Goal: Information Seeking & Learning: Check status

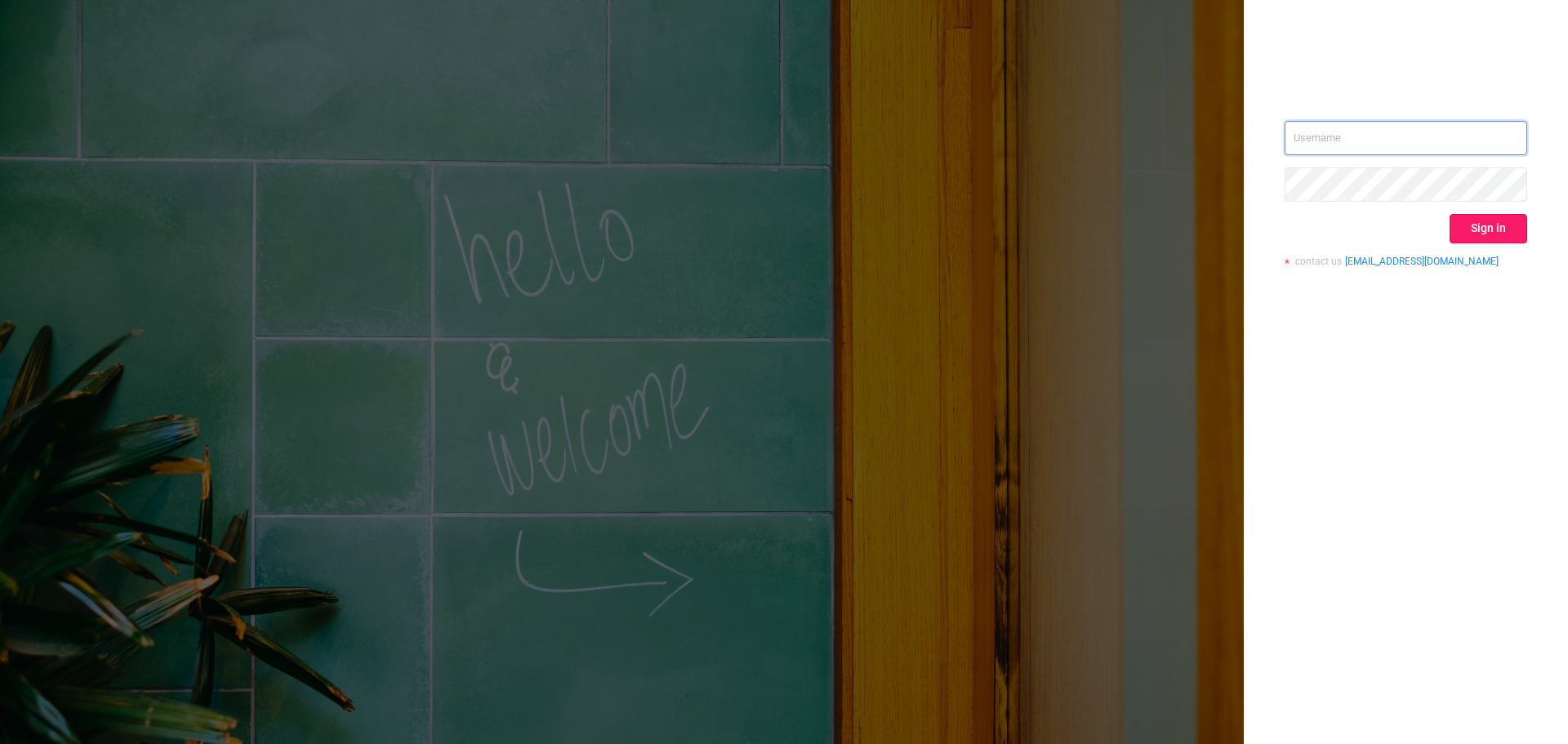
type input "[EMAIL_ADDRESS][DOMAIN_NAME]"
click at [1510, 226] on button "Sign in" at bounding box center [1488, 229] width 78 height 30
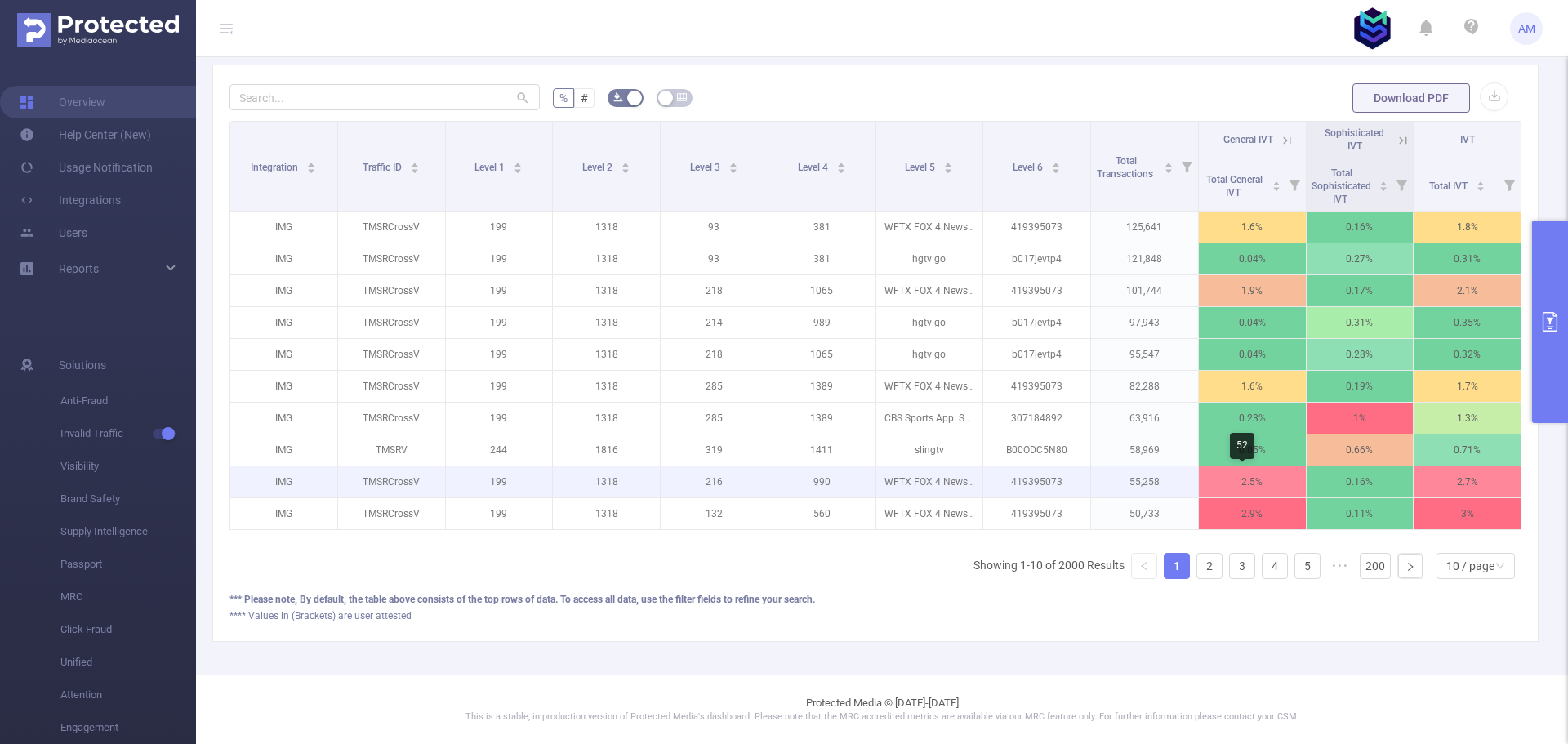
scroll to position [483, 0]
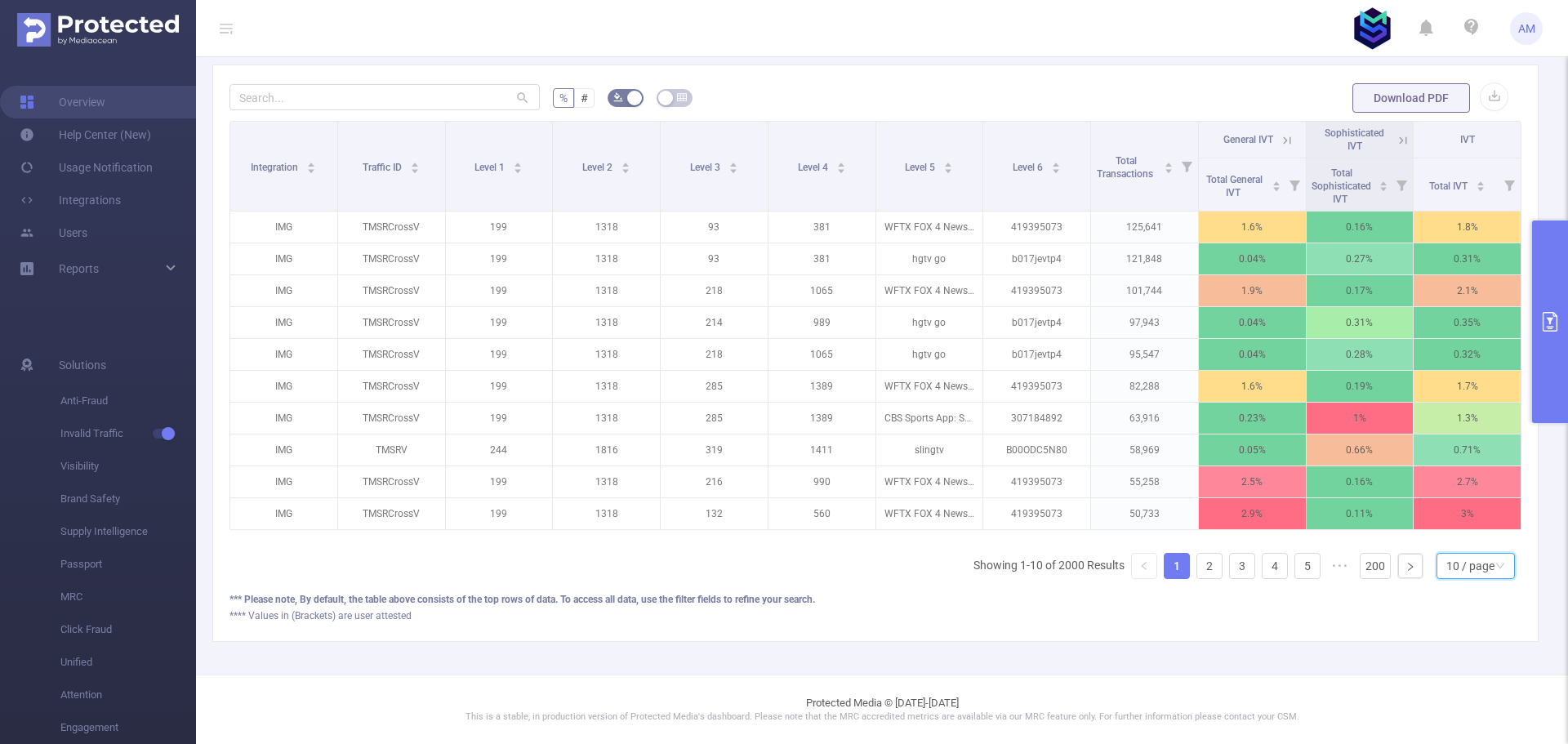
click at [1450, 563] on div "10 / page" at bounding box center [1470, 566] width 48 height 25
click at [1456, 536] on li "50 / page" at bounding box center [1462, 549] width 79 height 26
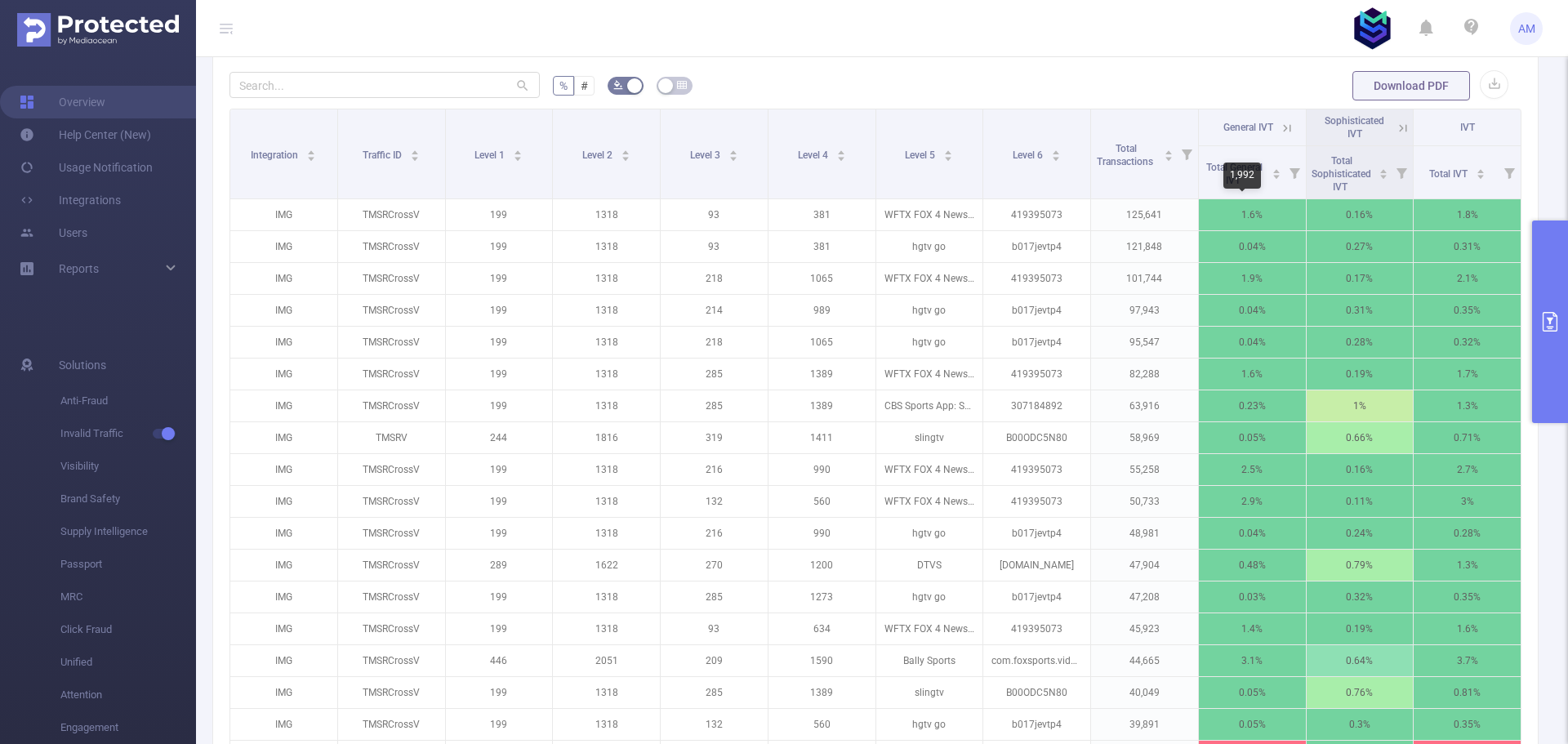
click at [1233, 171] on div "1,992" at bounding box center [1242, 176] width 38 height 26
click at [1213, 176] on span "Total General IVT" at bounding box center [1234, 172] width 63 height 30
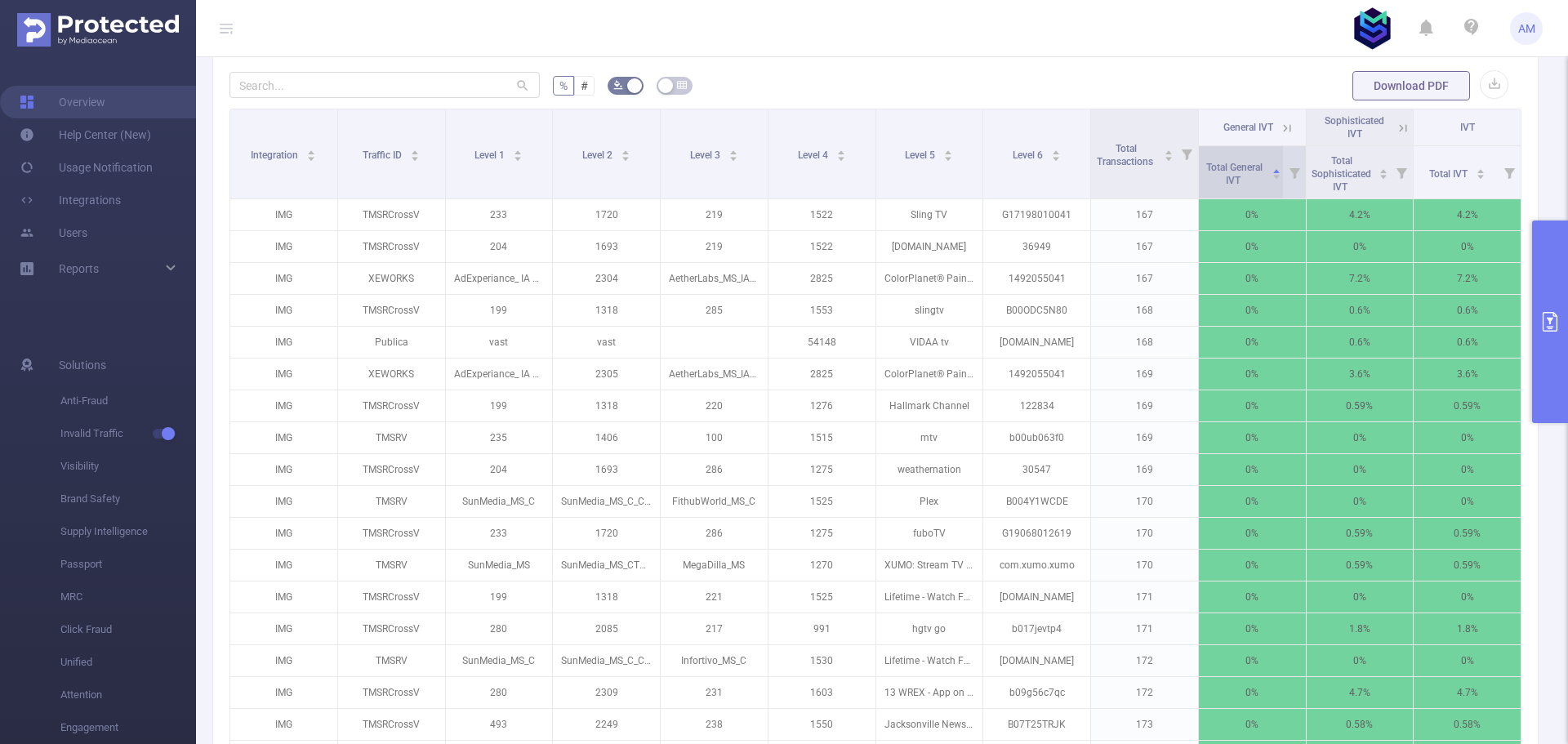
click at [1213, 176] on span "Total General IVT" at bounding box center [1234, 172] width 63 height 30
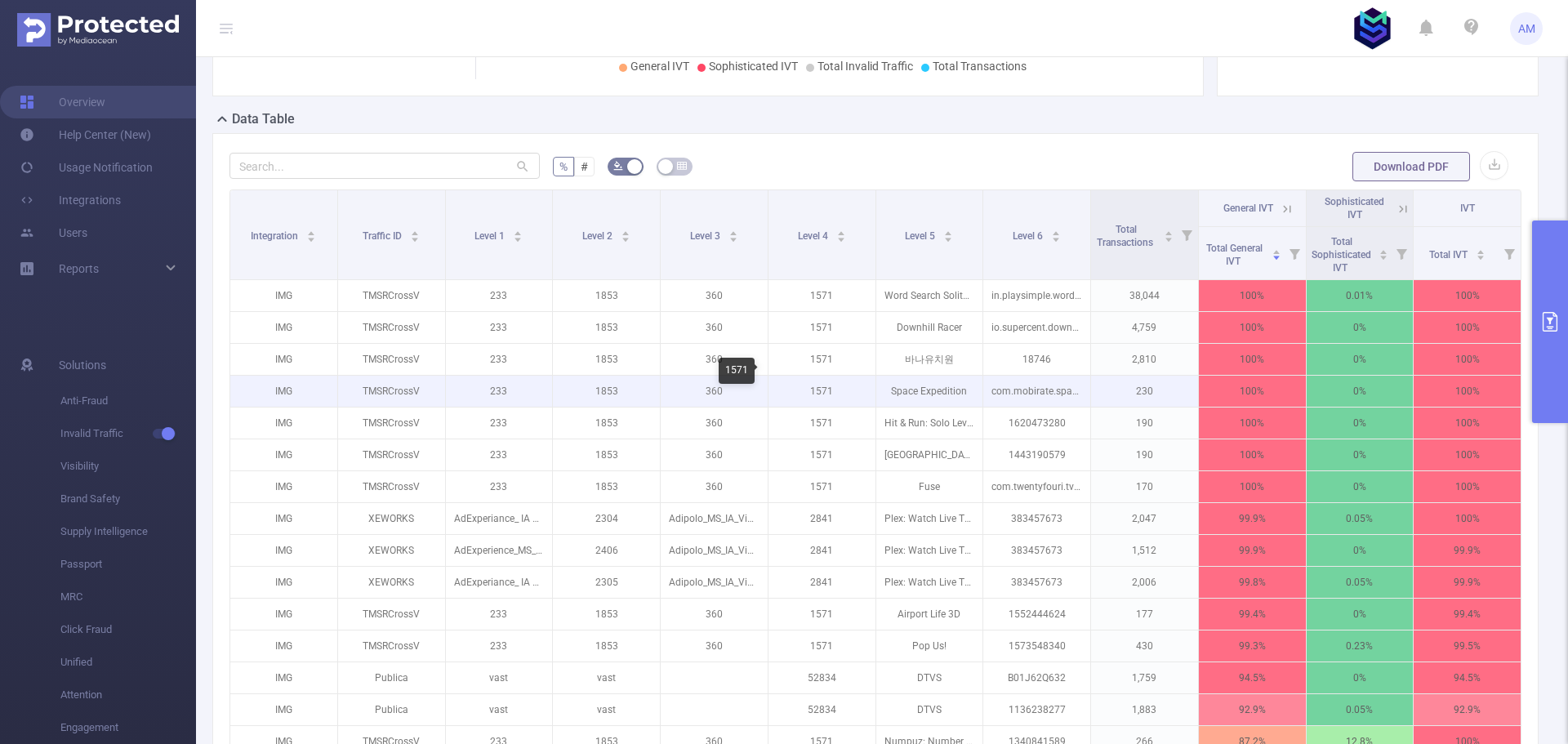
scroll to position [402, 0]
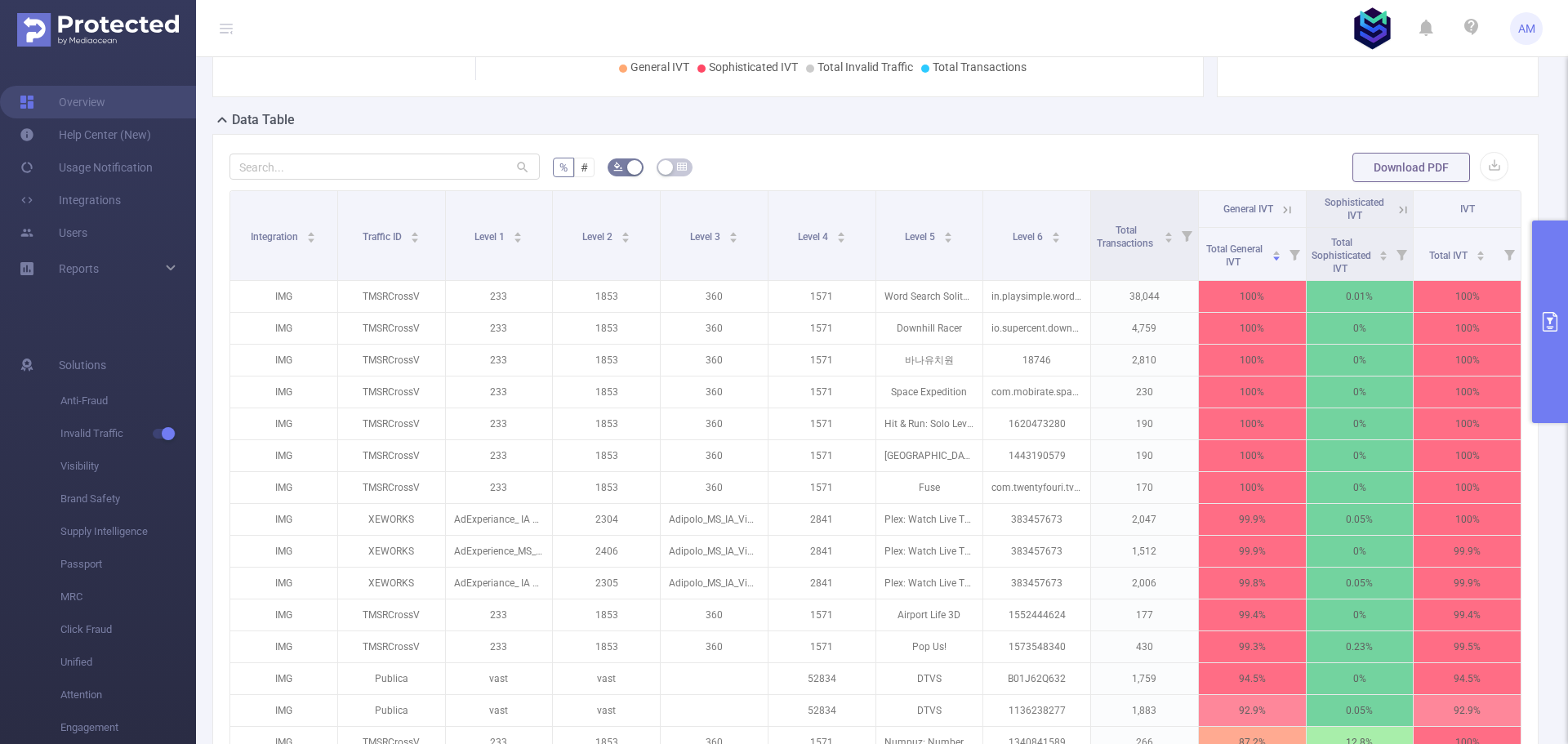
click at [1544, 267] on button "primary" at bounding box center [1550, 322] width 36 height 203
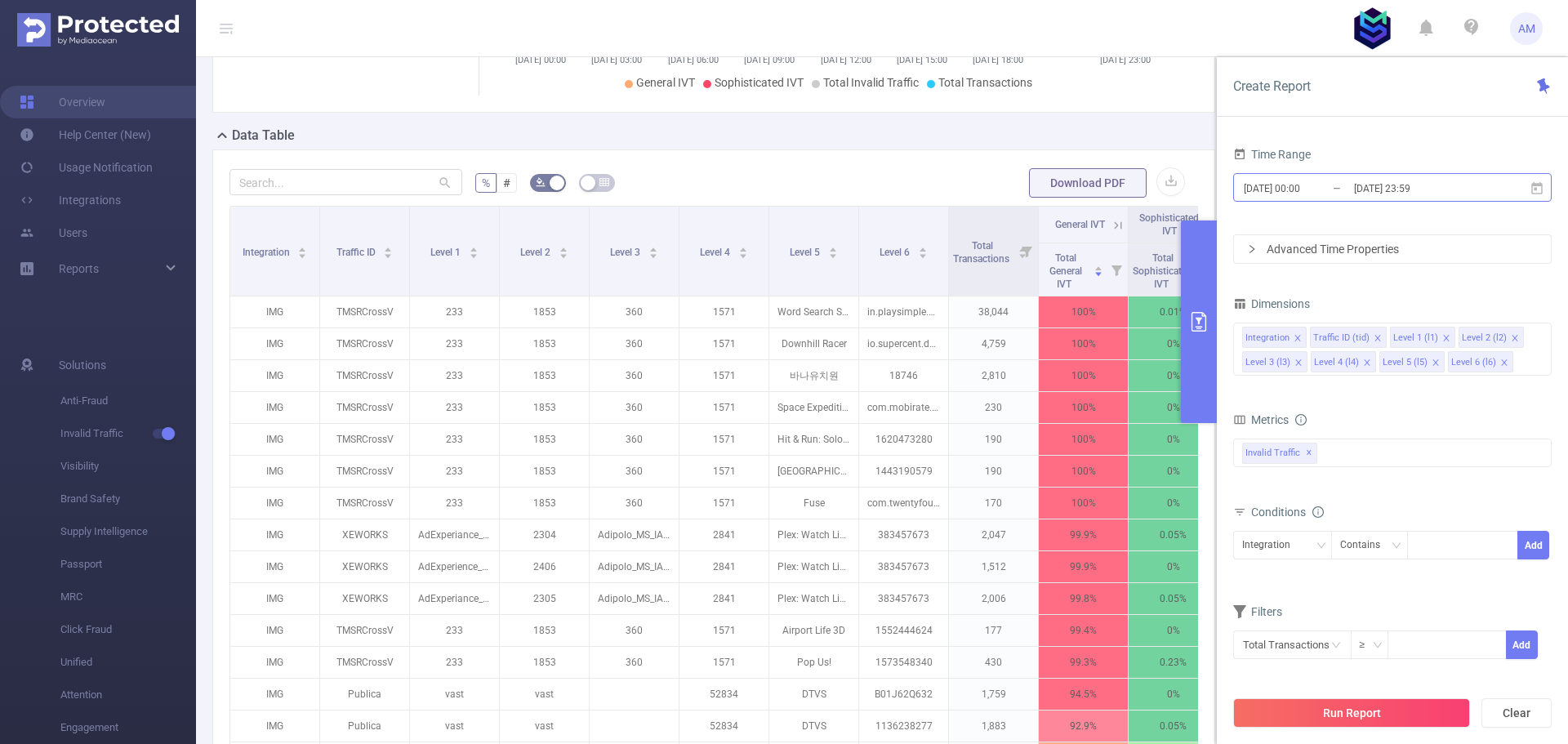
click at [1332, 180] on input "[DATE] 00:00" at bounding box center [1307, 188] width 132 height 22
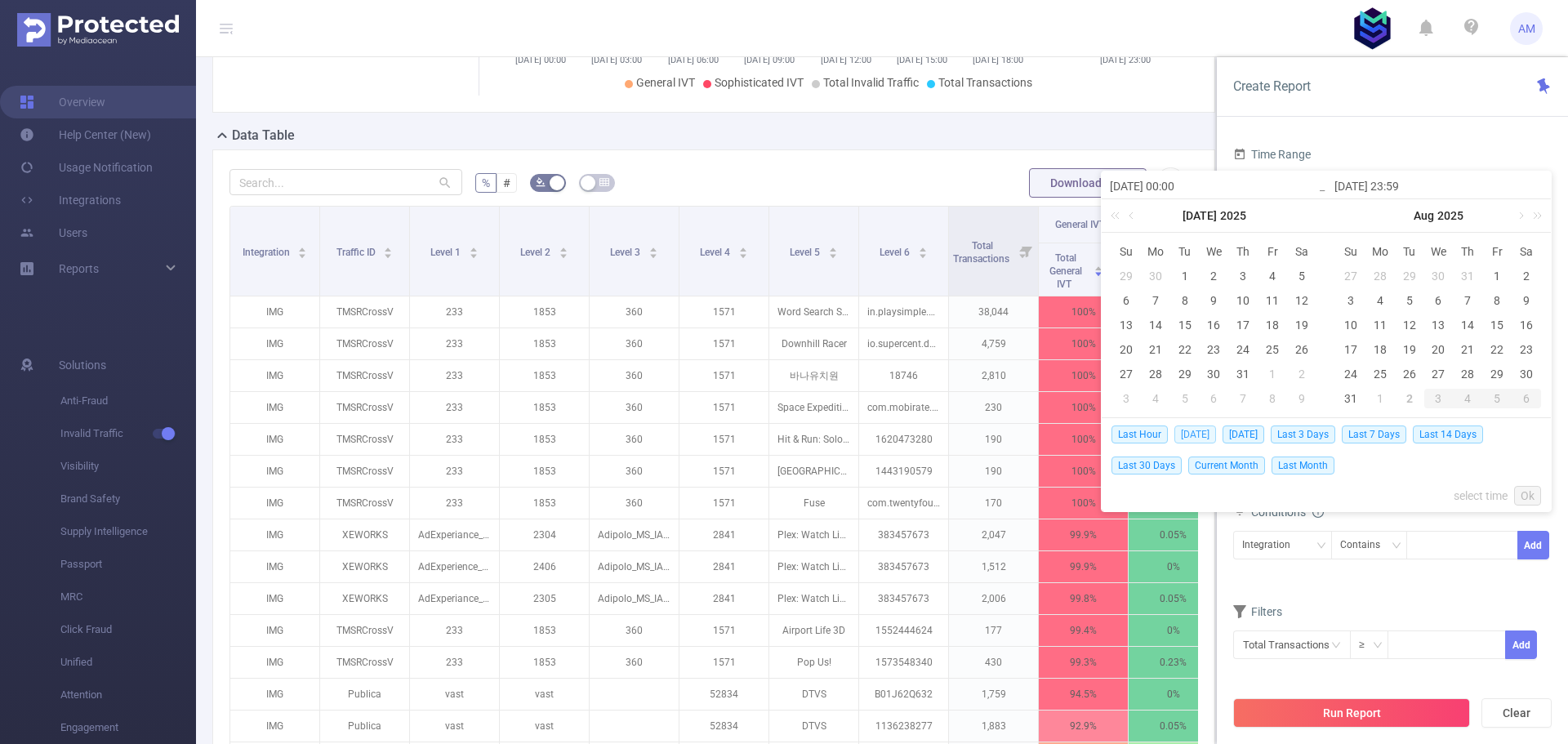
click at [1192, 434] on span "[DATE]" at bounding box center [1195, 435] width 42 height 18
type input "[DATE] 00:00"
type input "[DATE] 23:59"
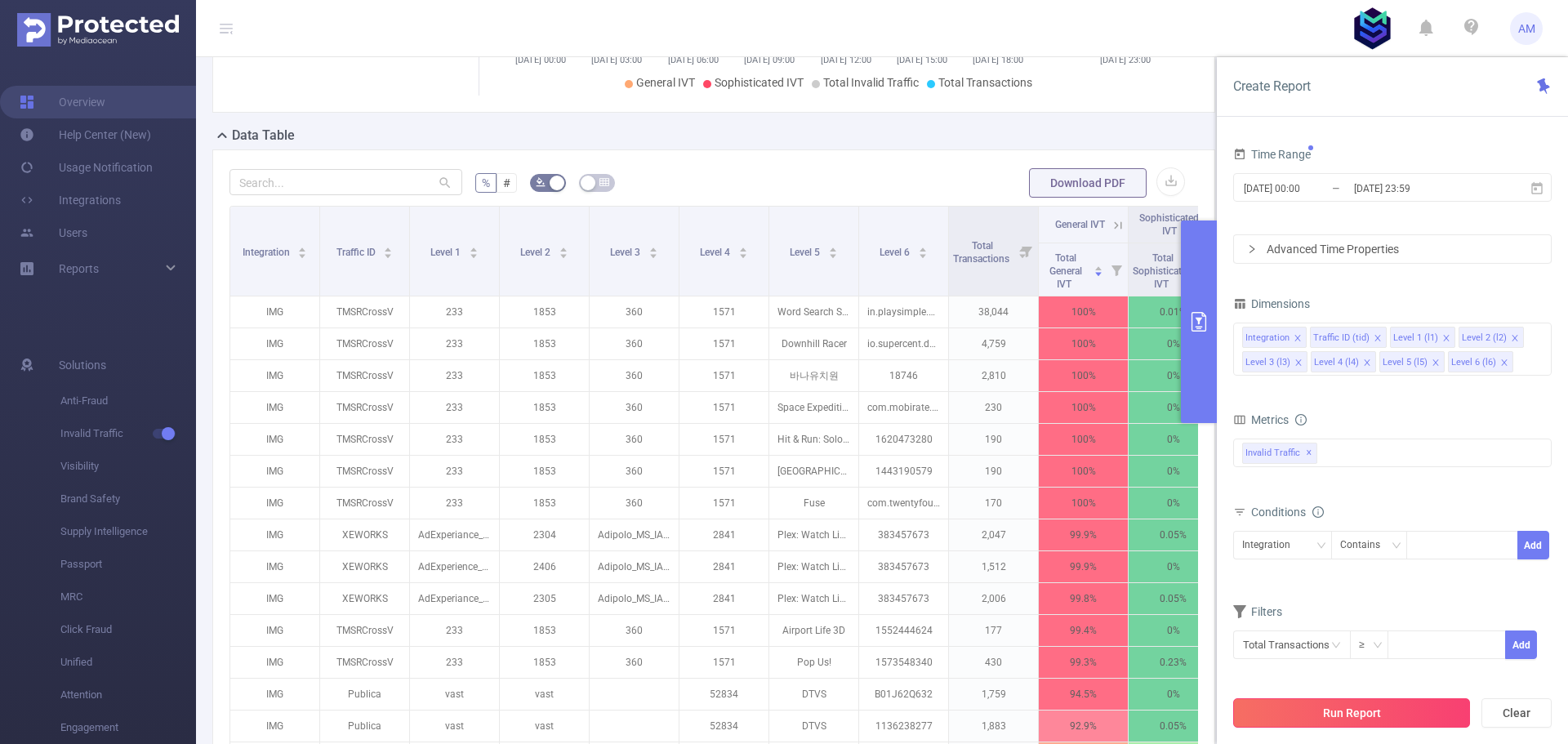
click at [1404, 714] on button "Run Report" at bounding box center [1351, 713] width 237 height 30
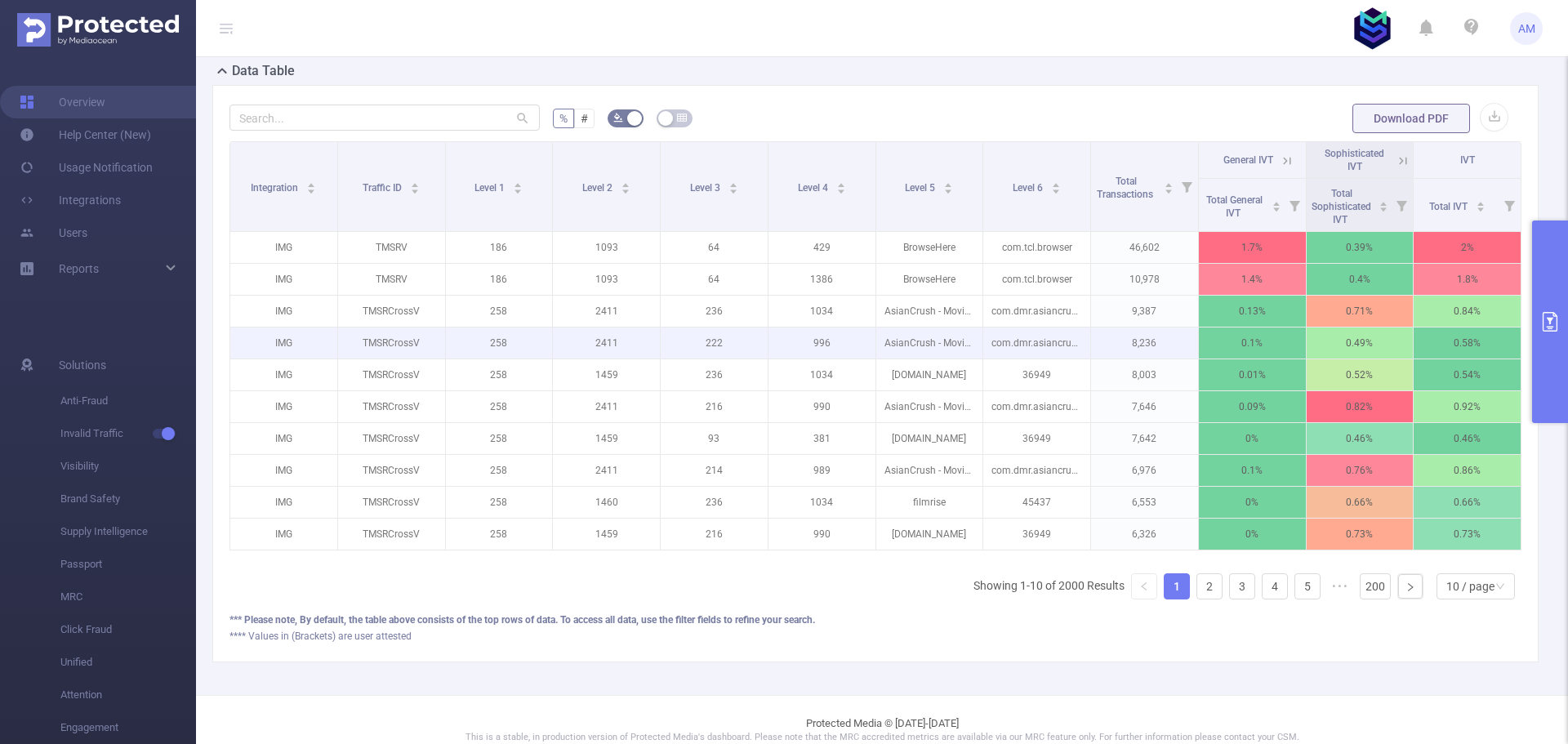
scroll to position [483, 0]
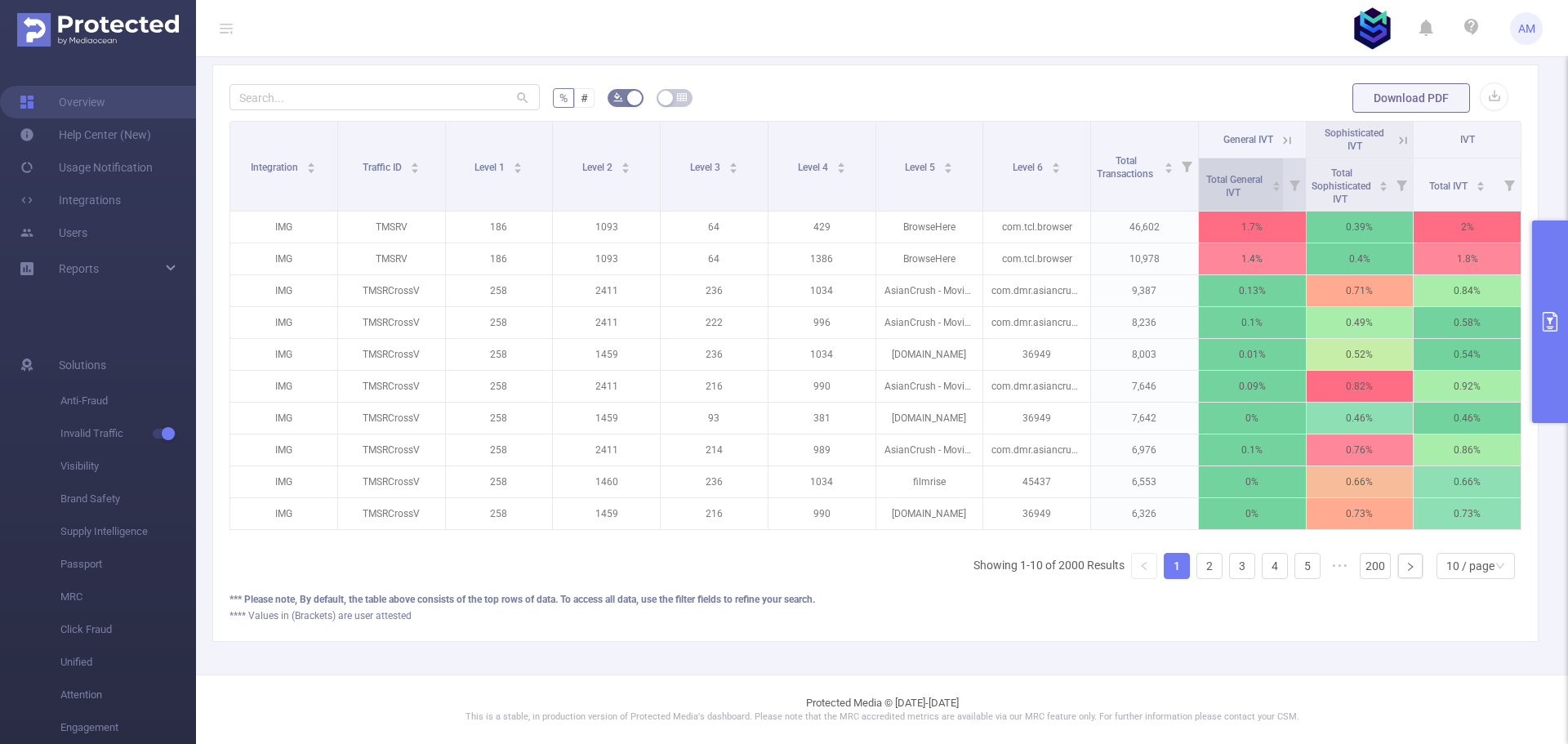
click at [1227, 170] on span "Total General IVT" at bounding box center [1234, 185] width 63 height 30
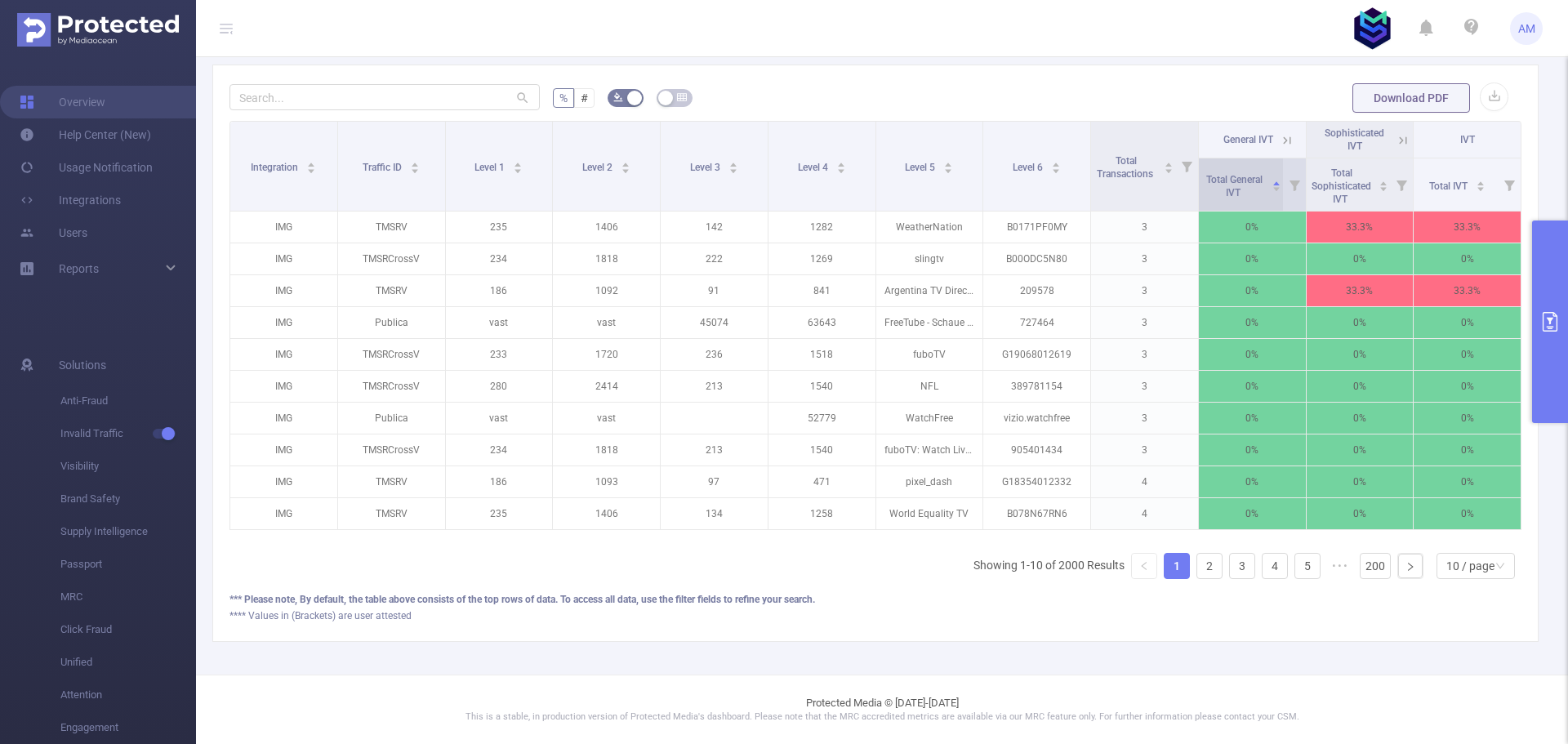
click at [1227, 170] on span "Total General IVT" at bounding box center [1234, 185] width 63 height 30
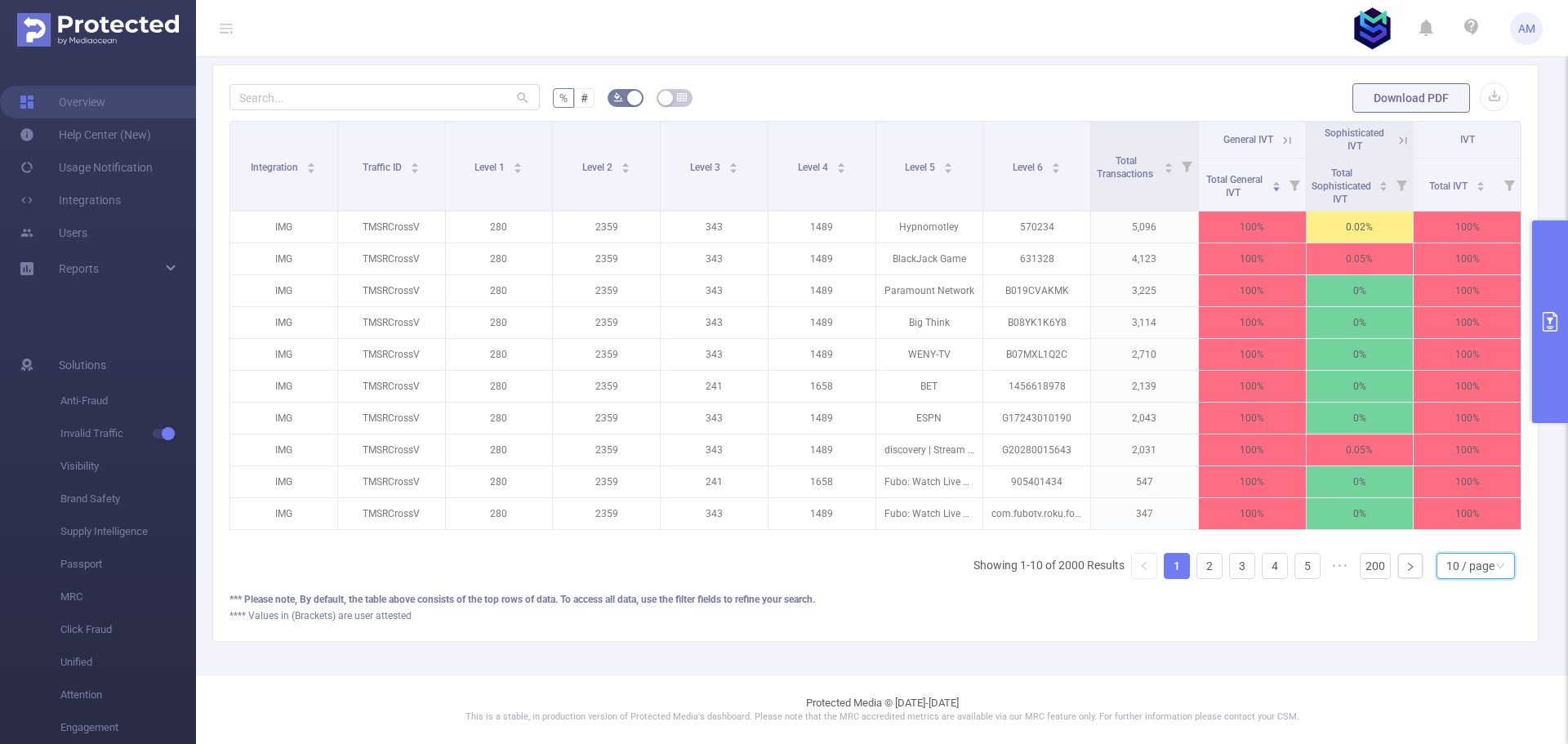
click at [1464, 578] on div "10 / page" at bounding box center [1475, 566] width 79 height 26
click at [1463, 536] on li "50 / page" at bounding box center [1462, 549] width 79 height 26
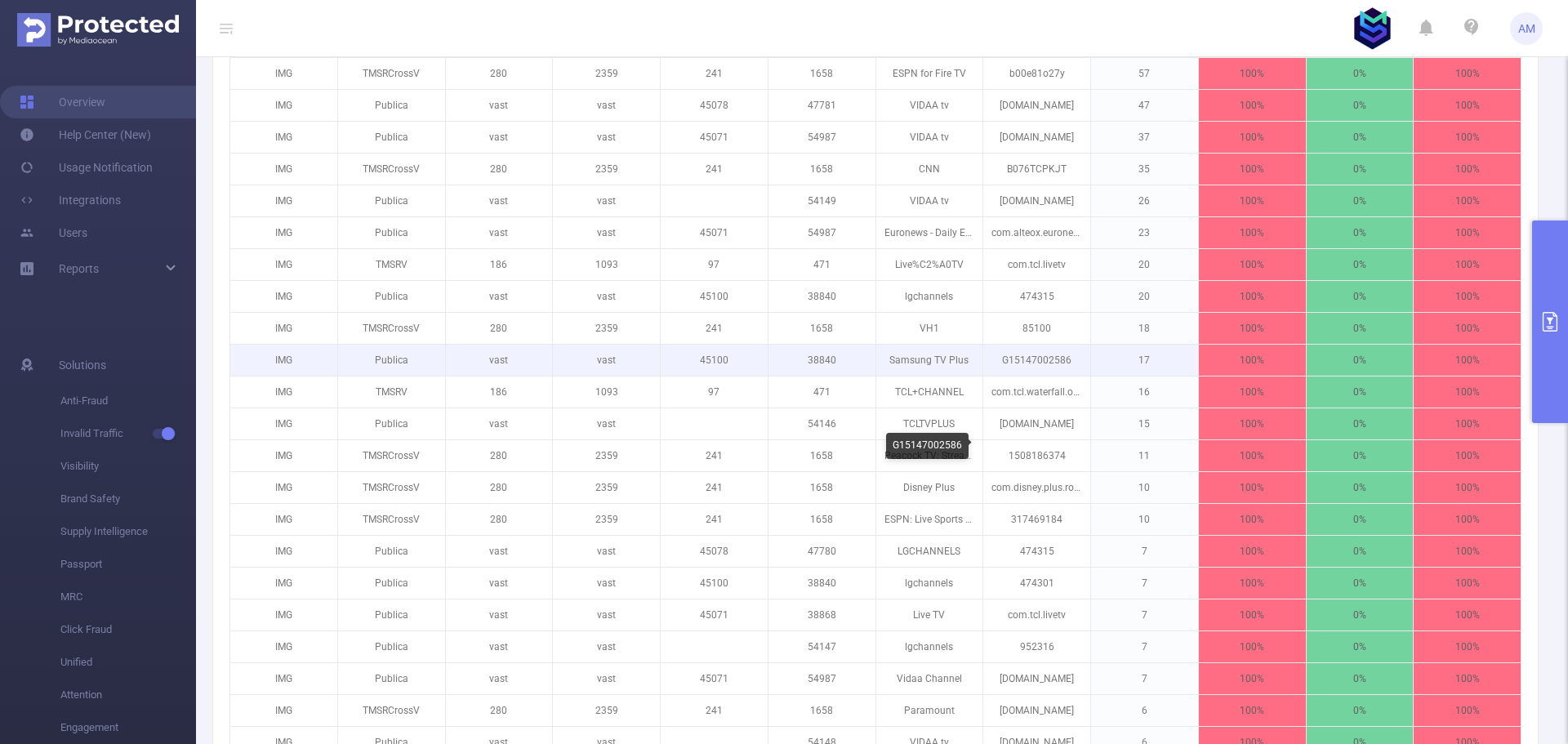
scroll to position [1382, 0]
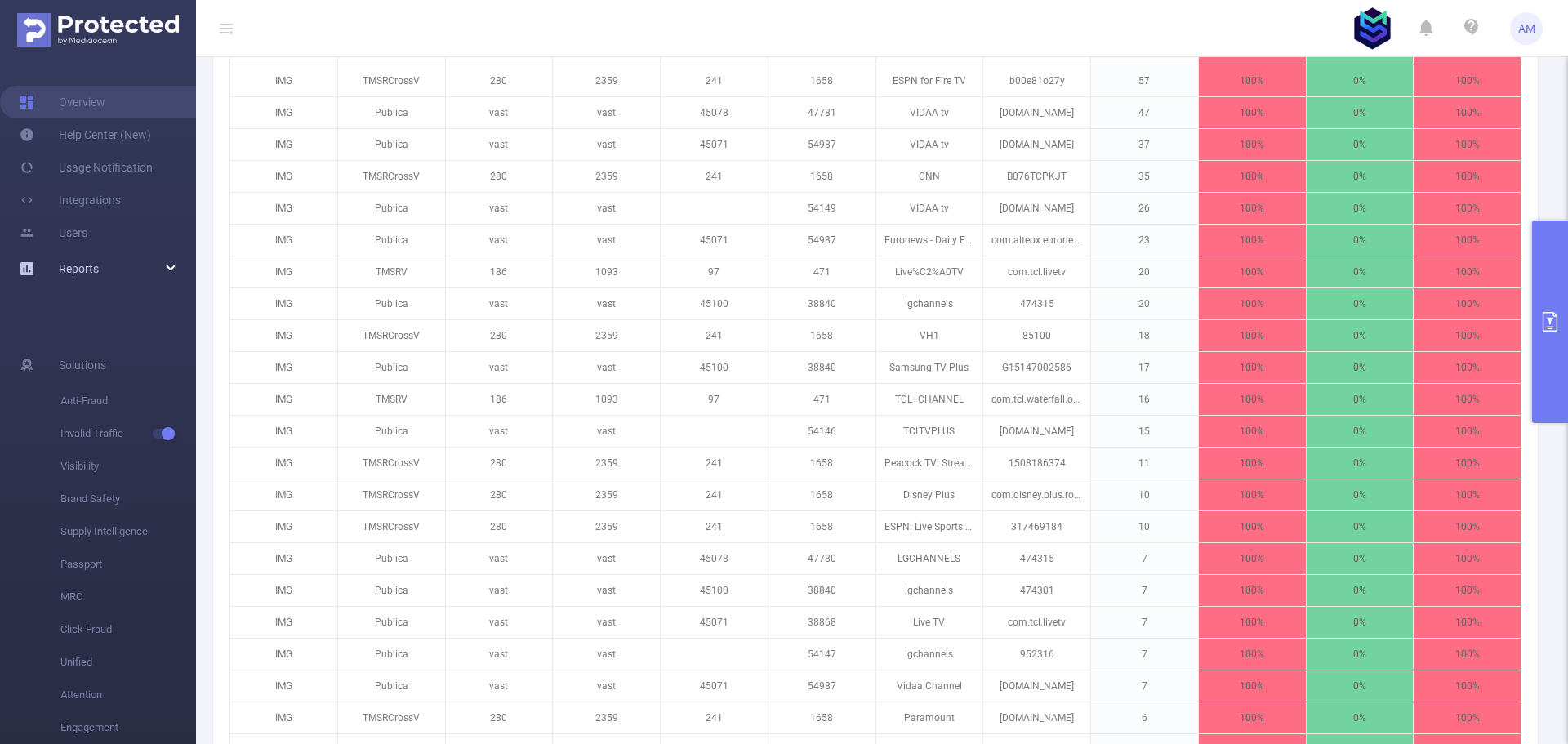
click at [153, 261] on div "Reports" at bounding box center [98, 269] width 196 height 33
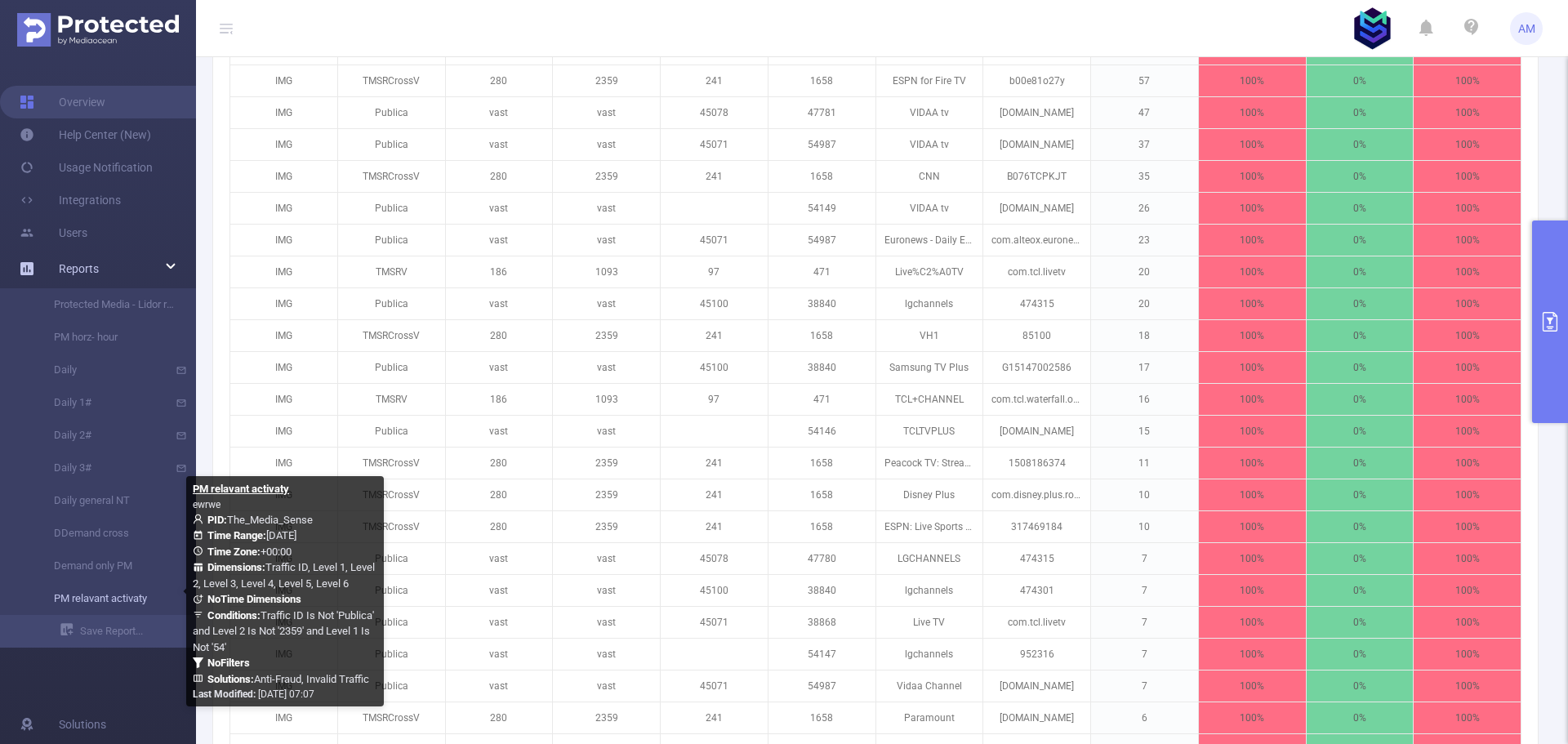
click at [112, 602] on link "PM relavant activaty" at bounding box center [104, 599] width 144 height 33
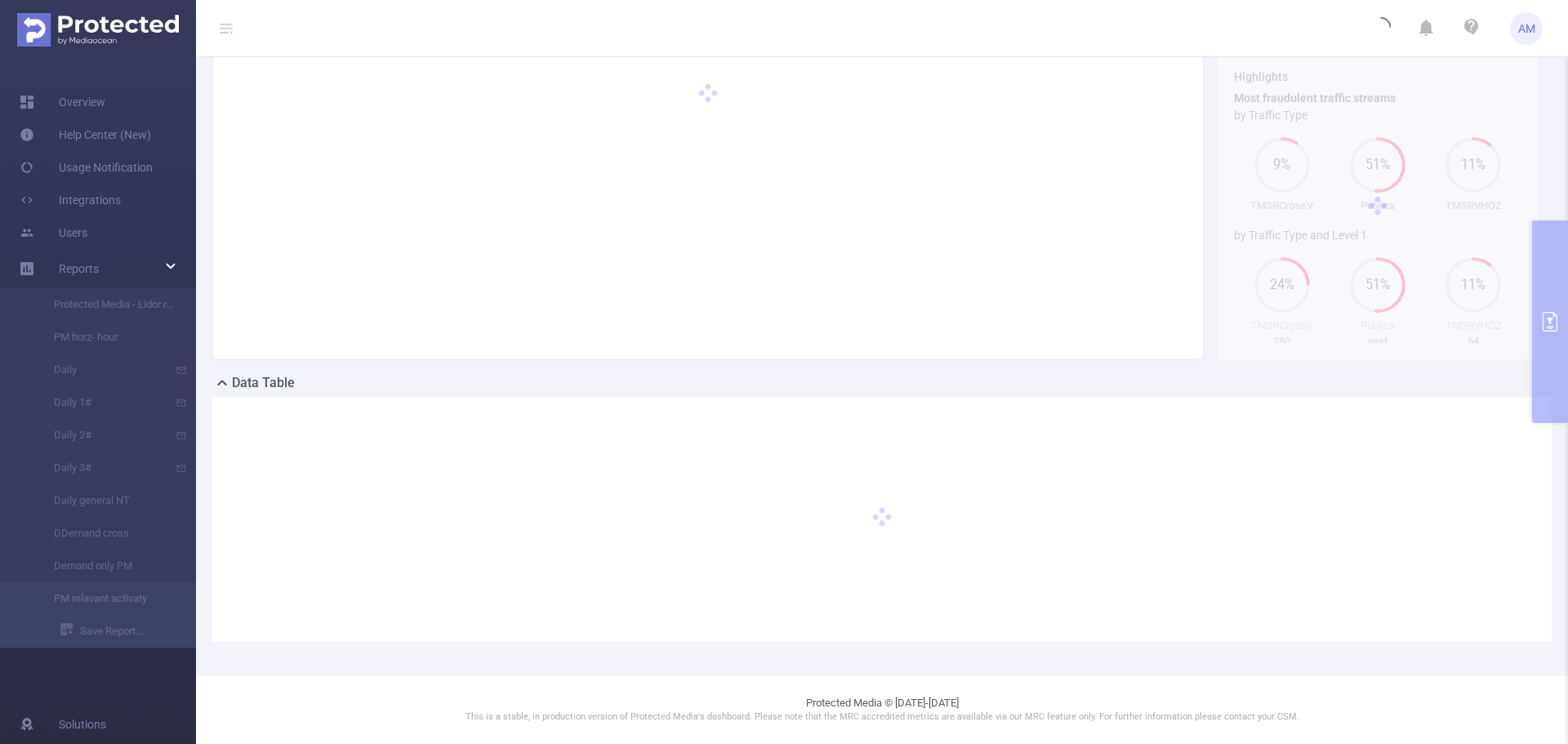
type input "[DATE] 00:00"
type input "[DATE] 23:59"
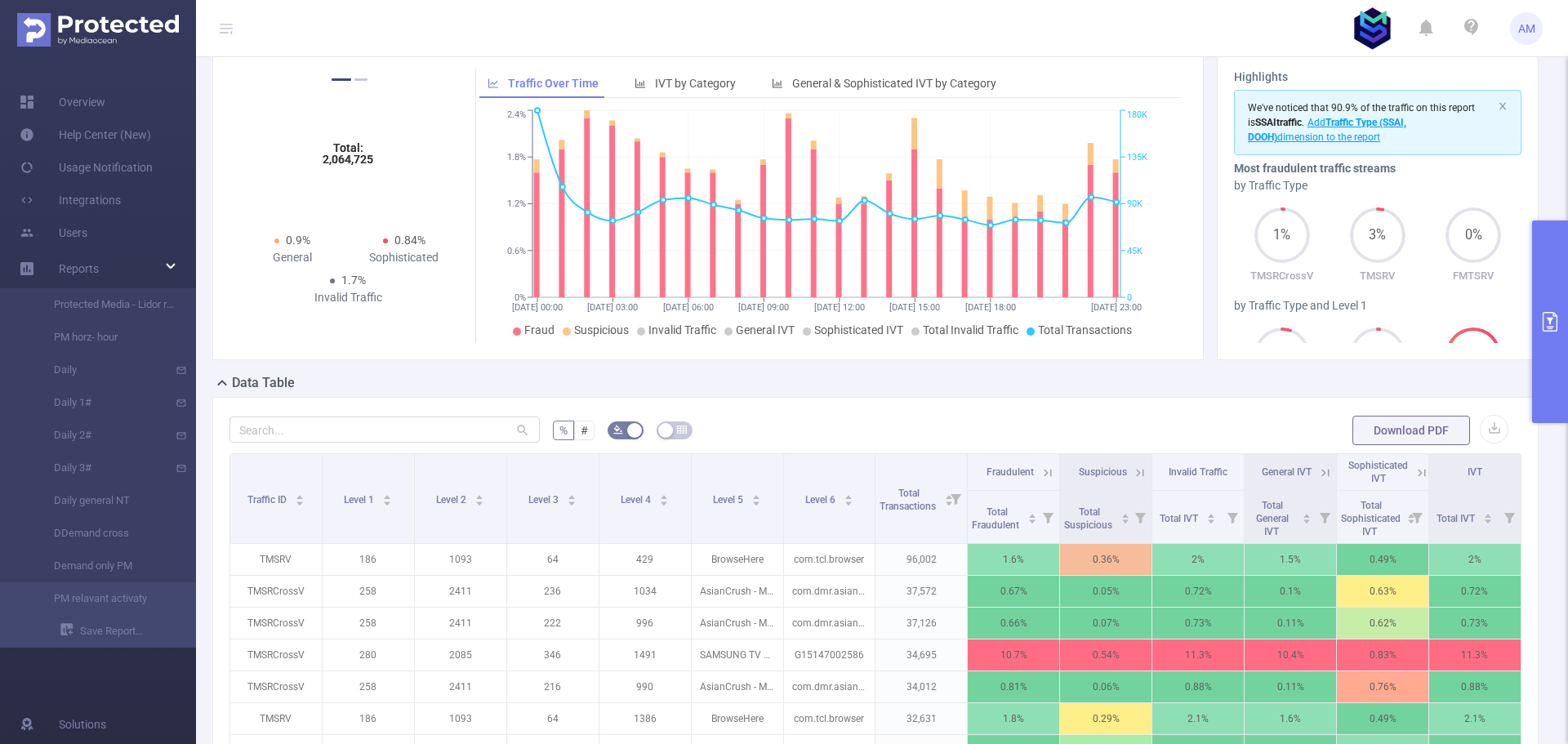
scroll to position [531, 0]
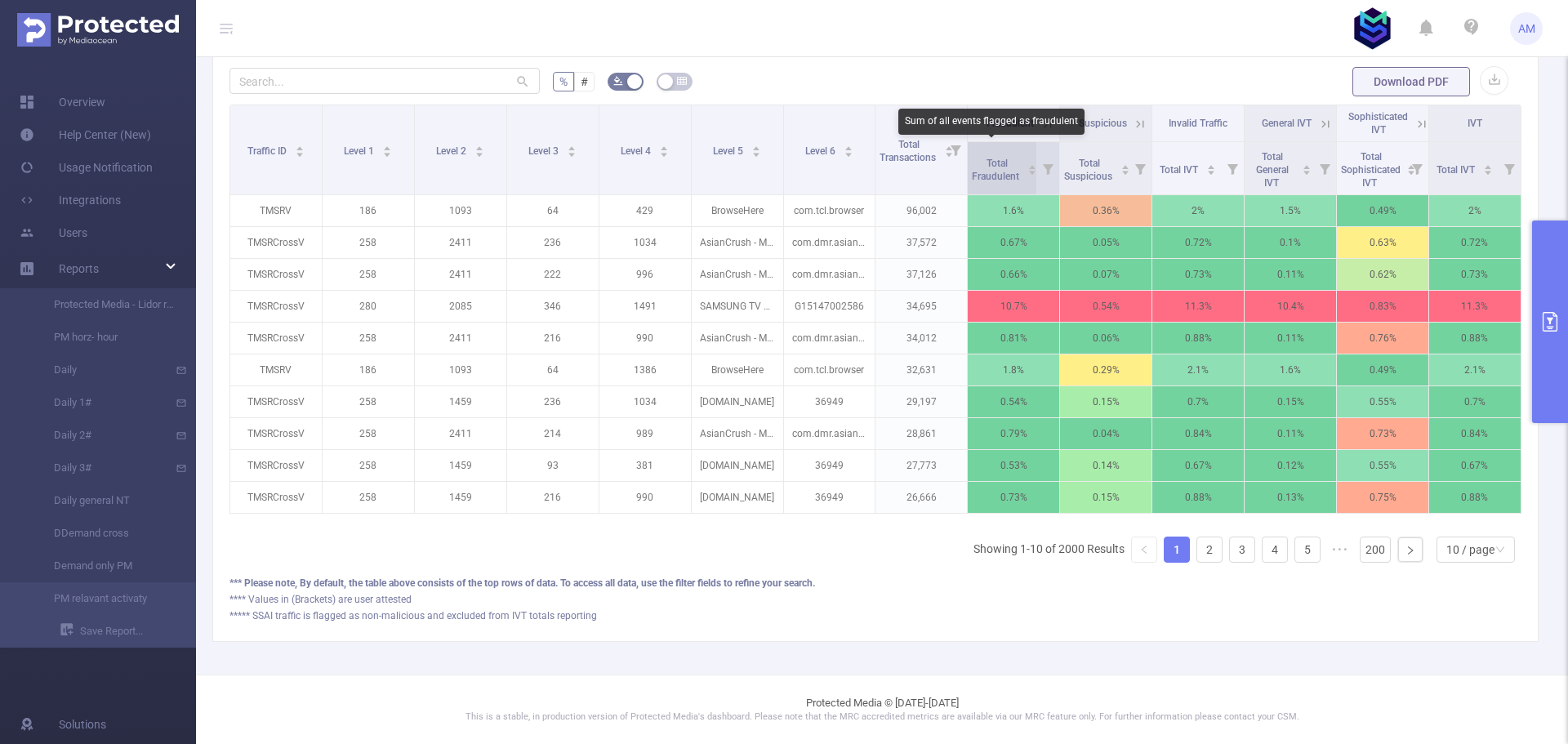
click at [1000, 157] on span "Total Fraudulent" at bounding box center [996, 170] width 50 height 25
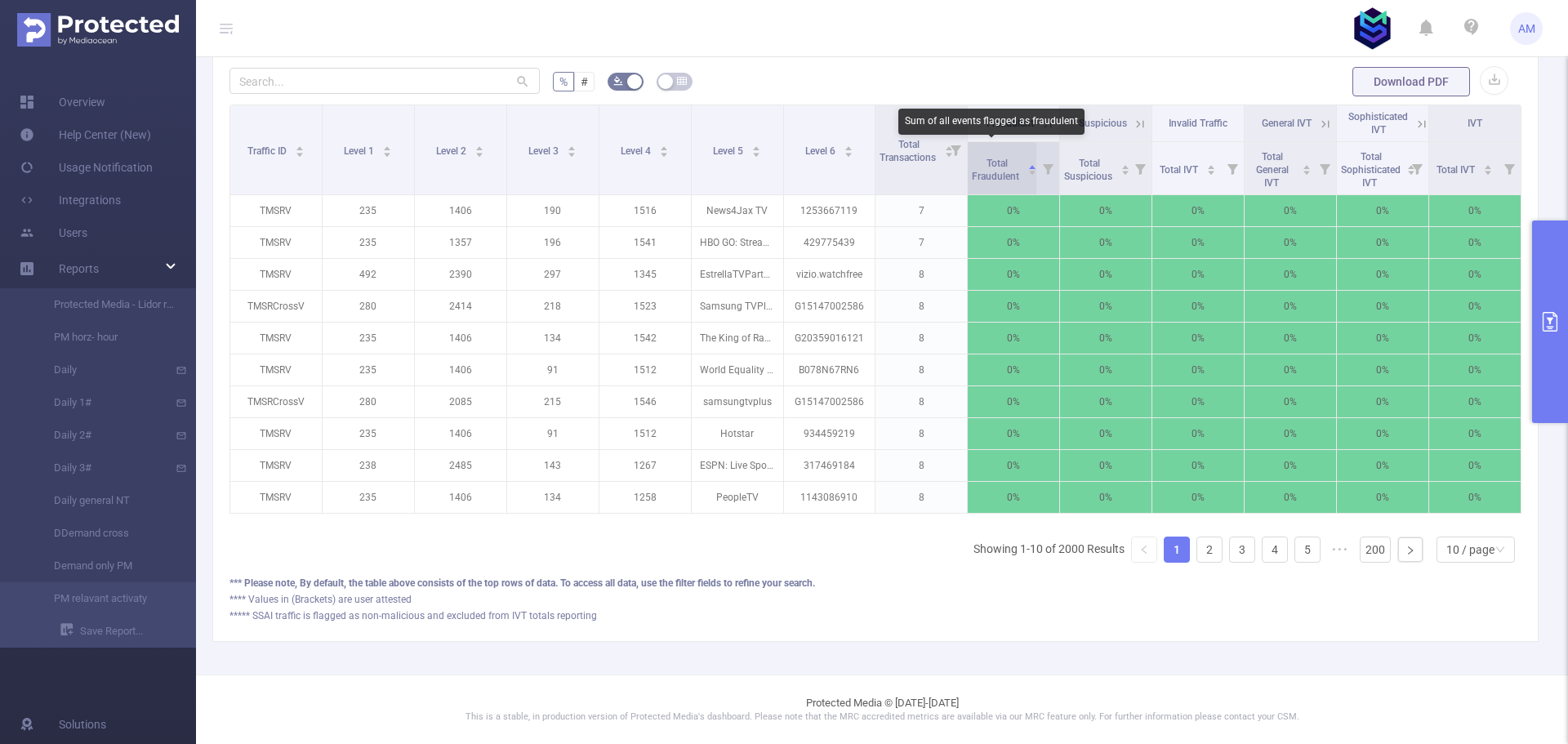
click at [996, 157] on span "Total Fraudulent" at bounding box center [996, 170] width 50 height 25
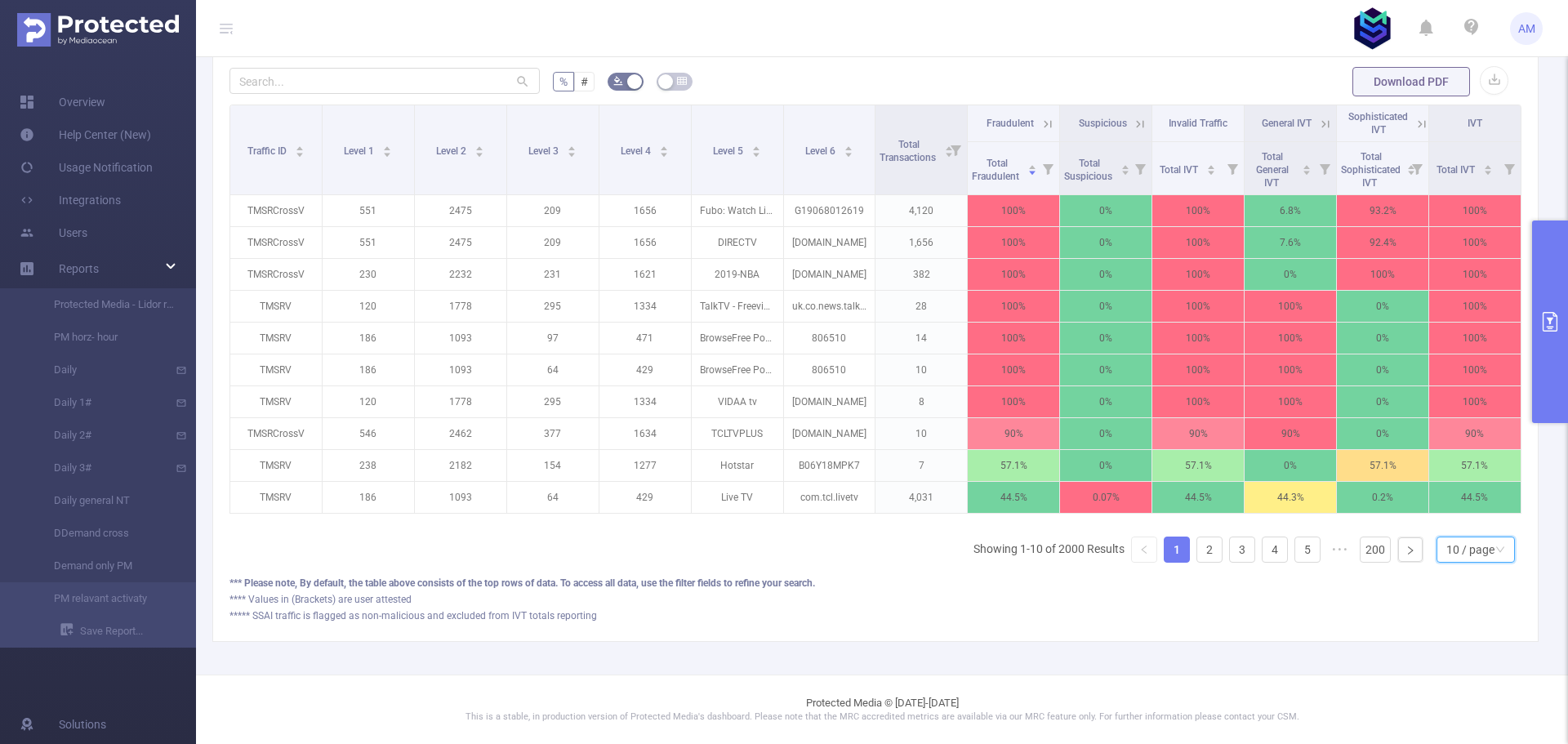
click at [1480, 556] on div "10 / page" at bounding box center [1470, 550] width 48 height 25
click at [1476, 522] on li "50 / page" at bounding box center [1462, 532] width 79 height 26
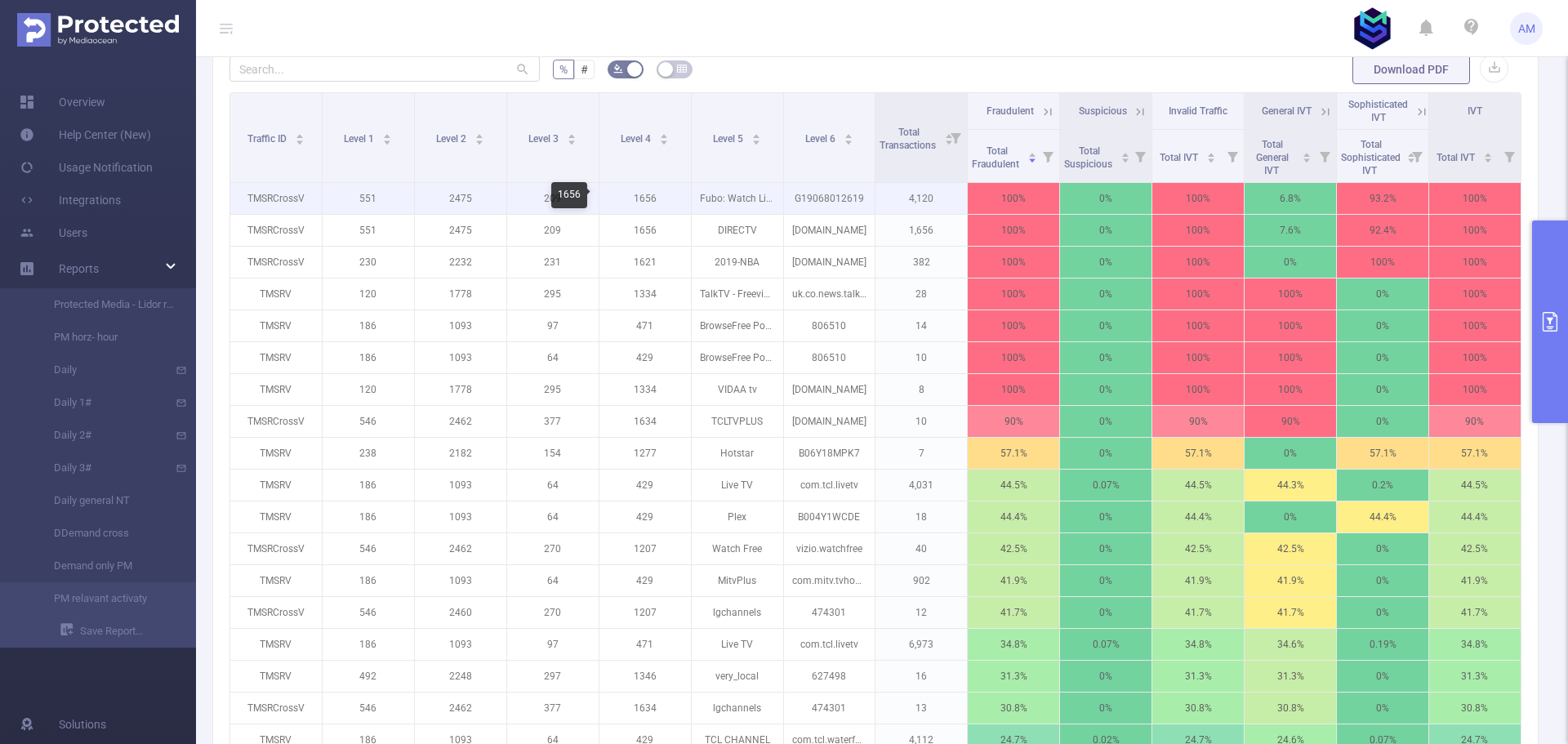
click at [645, 194] on p "1656" at bounding box center [645, 199] width 92 height 31
copy p "1656"
click at [371, 203] on p "551" at bounding box center [368, 199] width 92 height 31
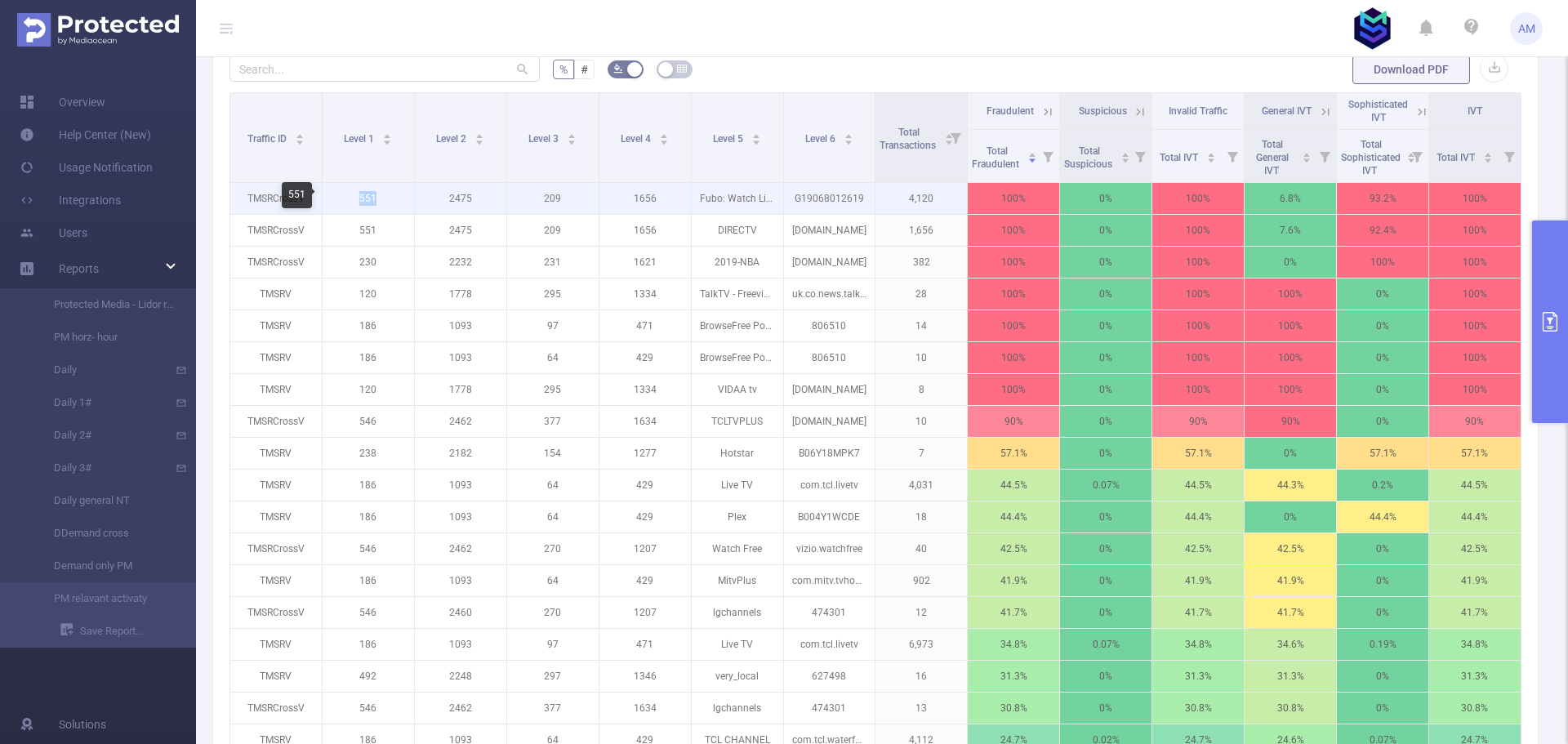
copy p "551"
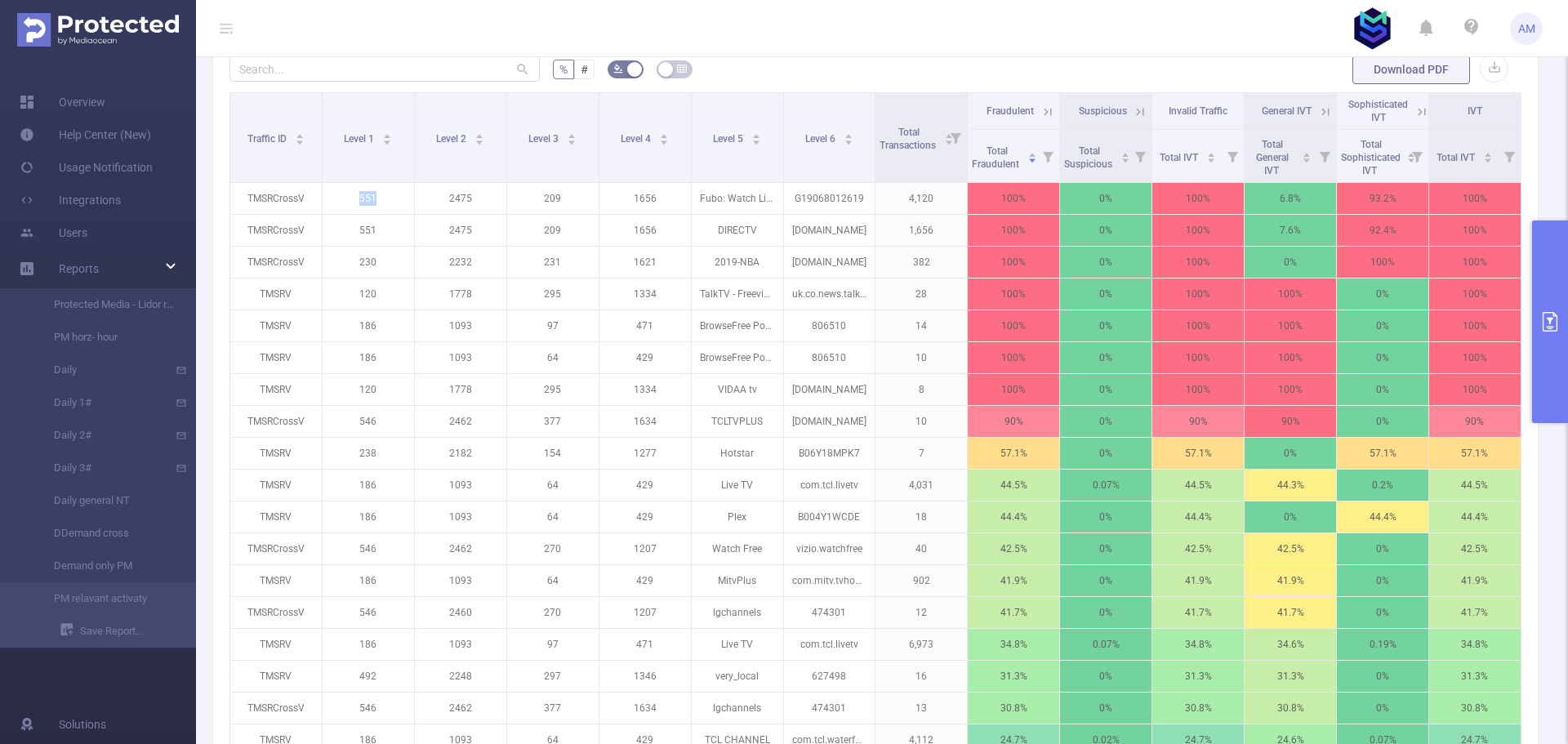
click at [1548, 263] on button "primary" at bounding box center [1550, 322] width 36 height 203
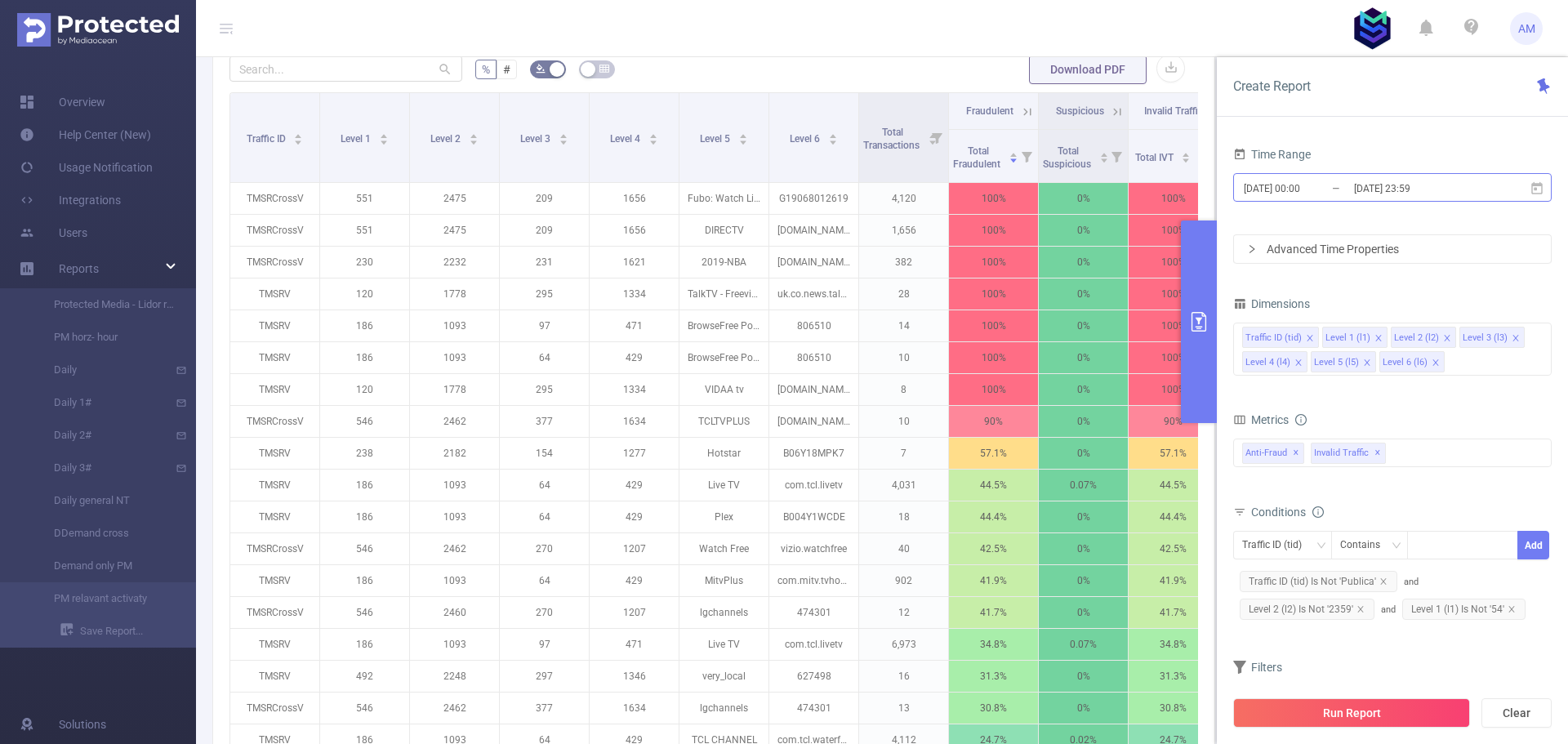
click at [1405, 190] on input "[DATE] 23:59" at bounding box center [1418, 188] width 132 height 22
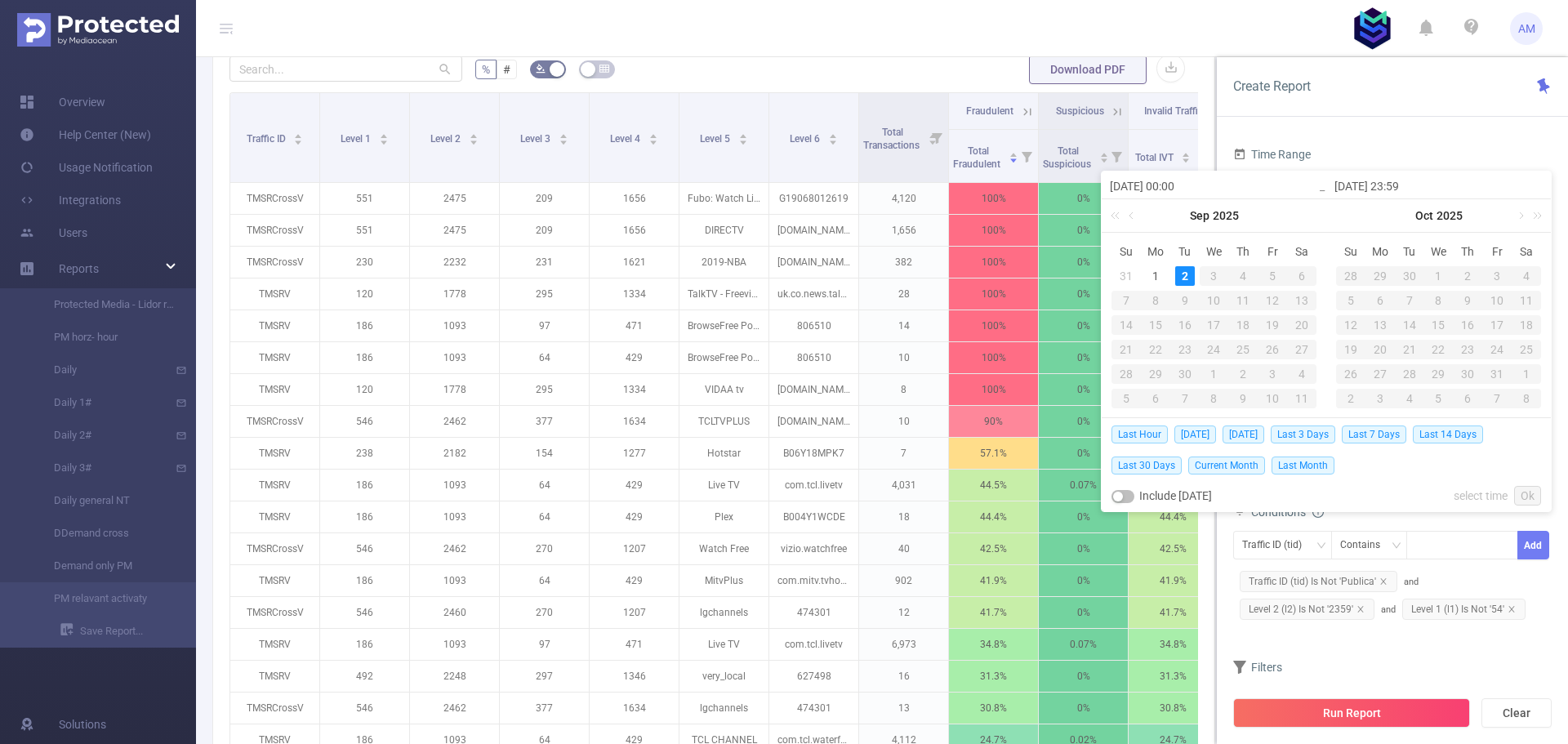
click at [1185, 276] on div "2" at bounding box center [1185, 276] width 20 height 20
type input "[DATE] 00:00"
type input "[DATE] 23:59"
type input "[DATE] 00:00"
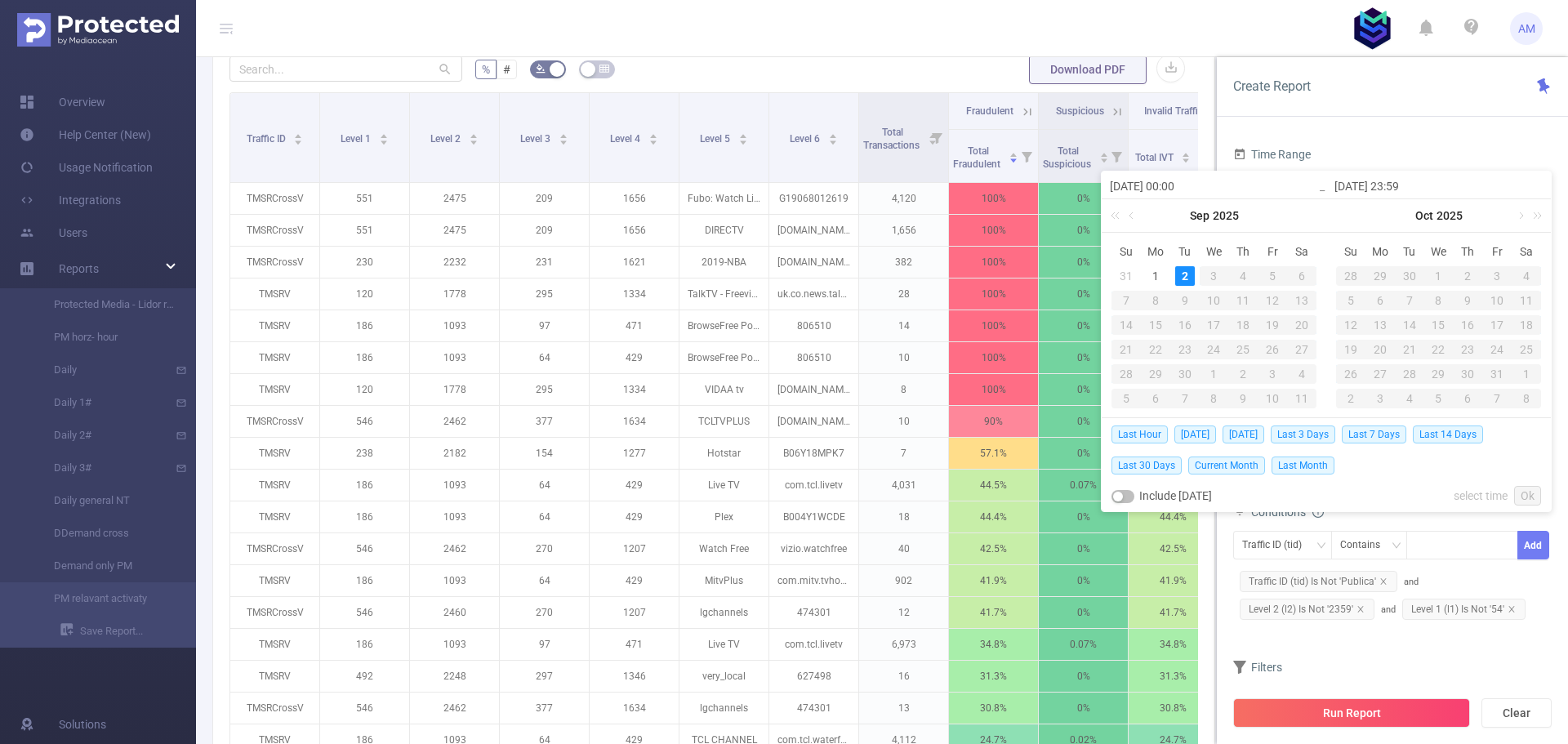
type input "[DATE] 23:59"
click at [1191, 432] on span "[DATE]" at bounding box center [1195, 435] width 42 height 18
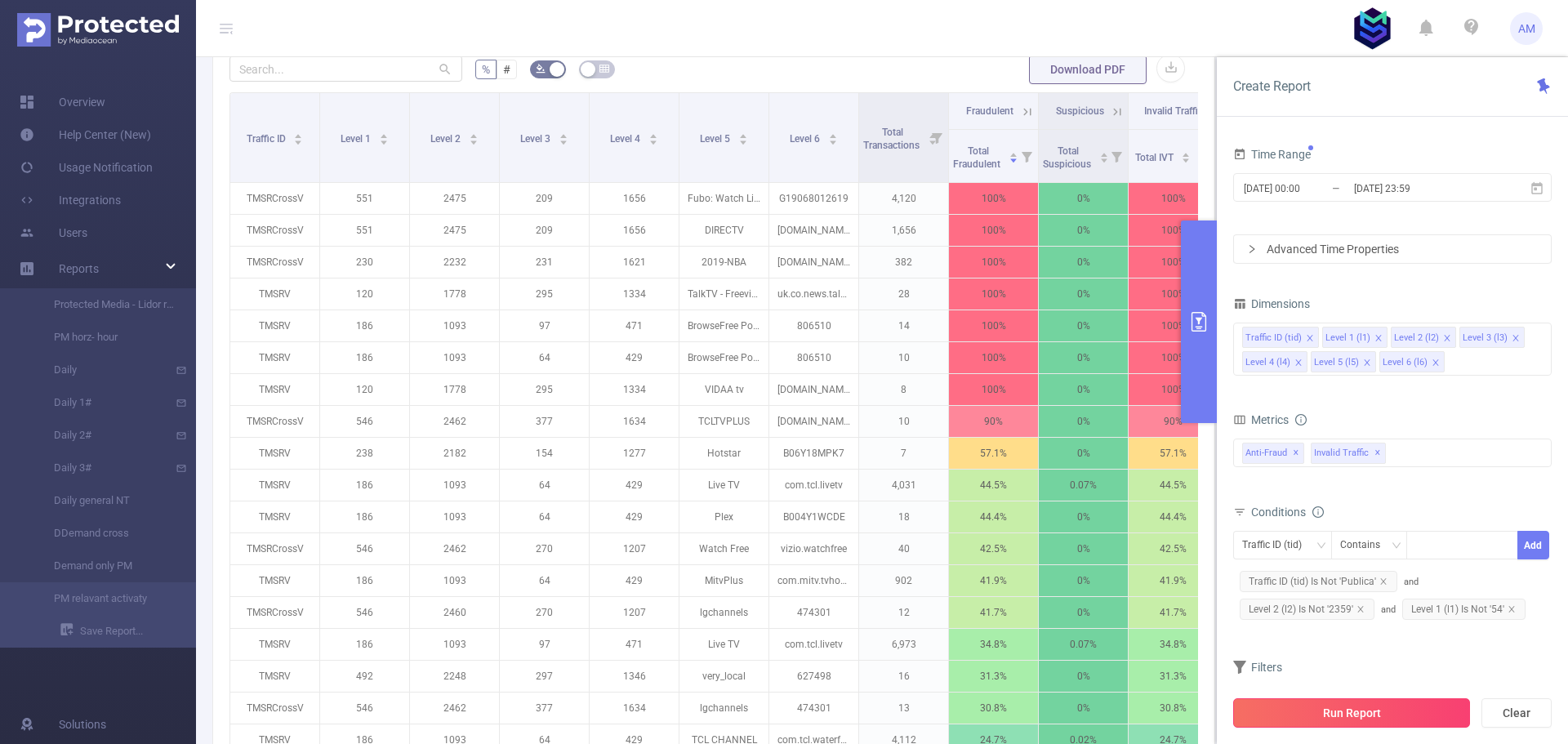
click at [1394, 713] on button "Run Report" at bounding box center [1351, 713] width 237 height 30
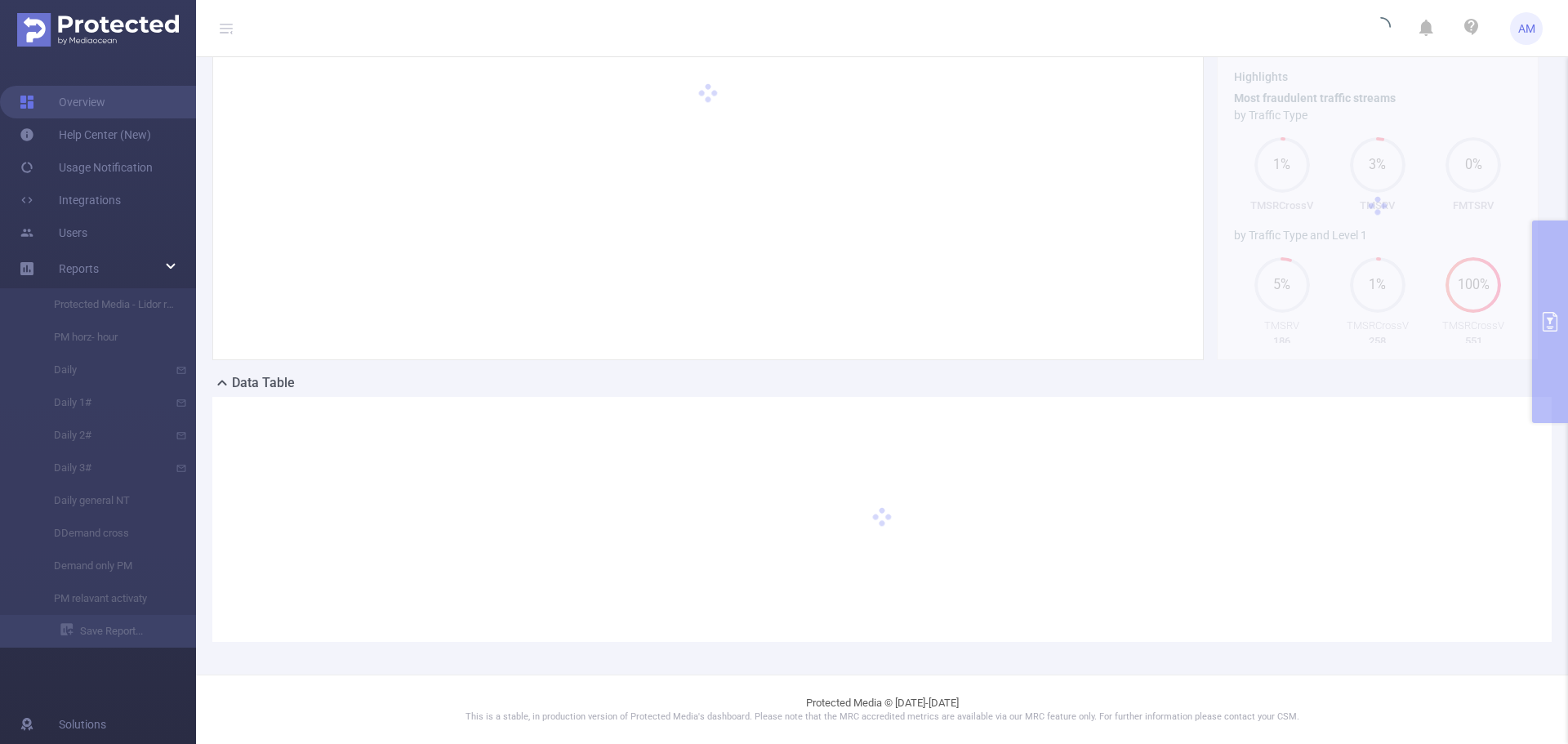
scroll to position [139, 0]
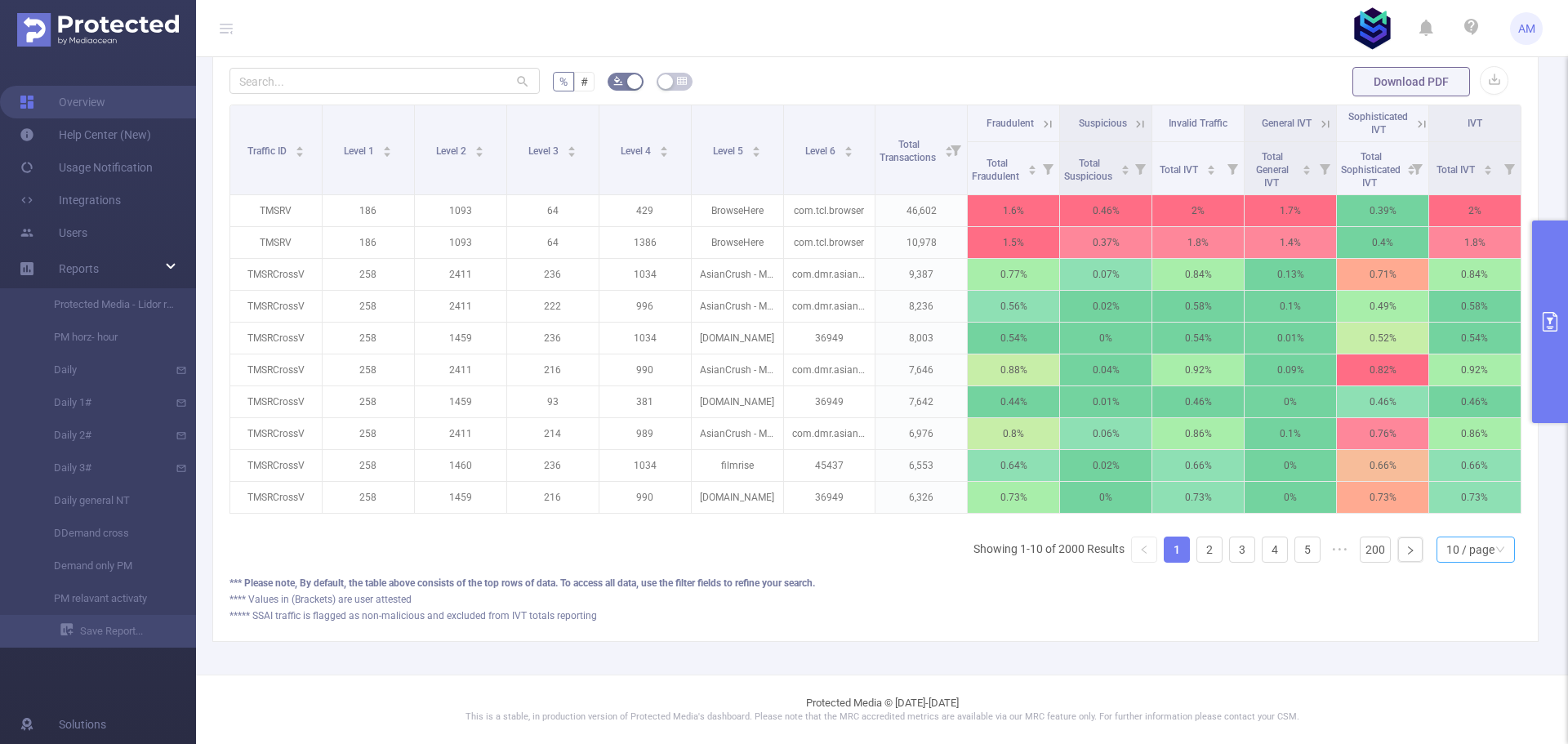
scroll to position [500, 0]
click at [1454, 550] on div "10 / page" at bounding box center [1470, 550] width 48 height 25
click at [1453, 520] on li "50 / page" at bounding box center [1462, 532] width 79 height 26
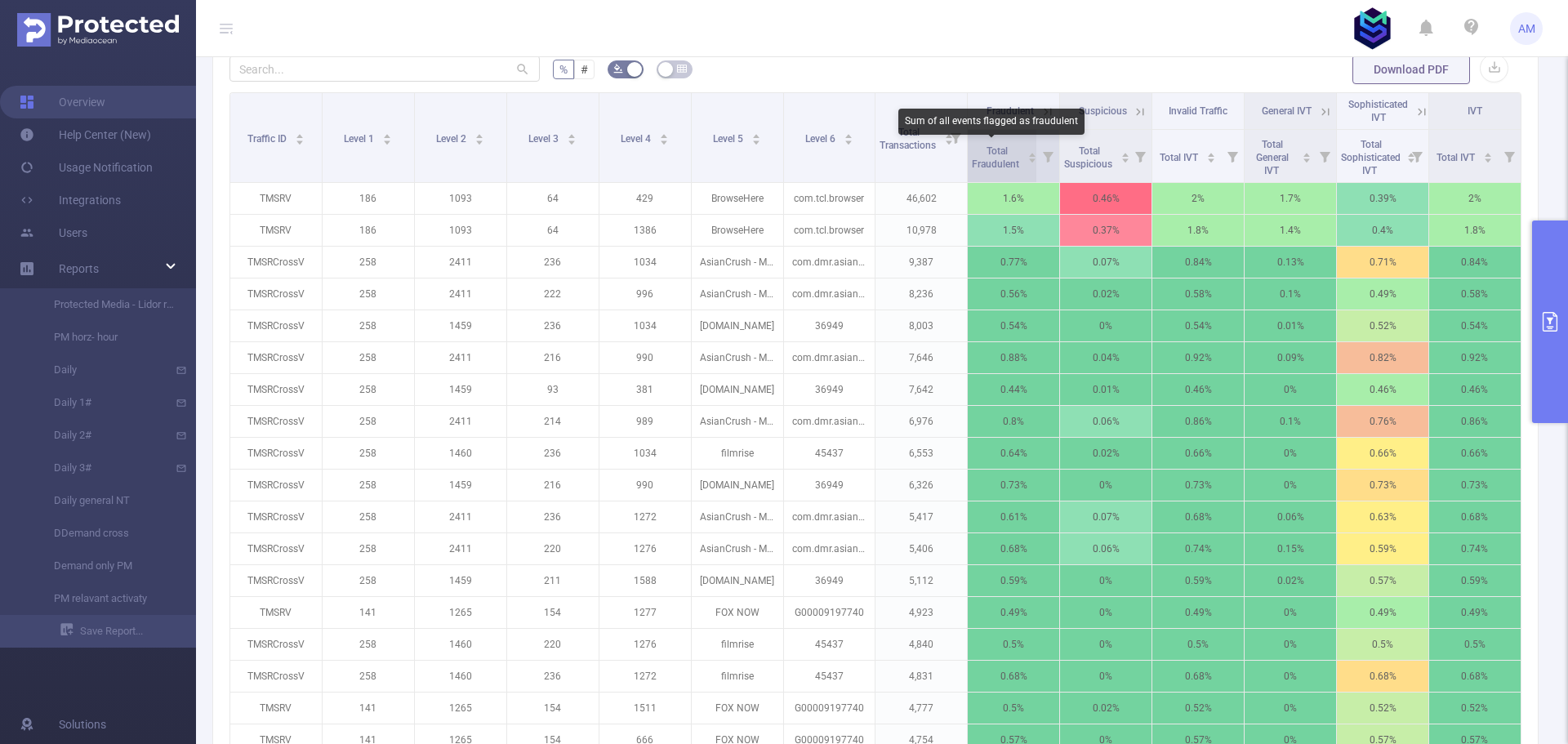
click at [985, 160] on span "Total Fraudulent" at bounding box center [996, 157] width 50 height 25
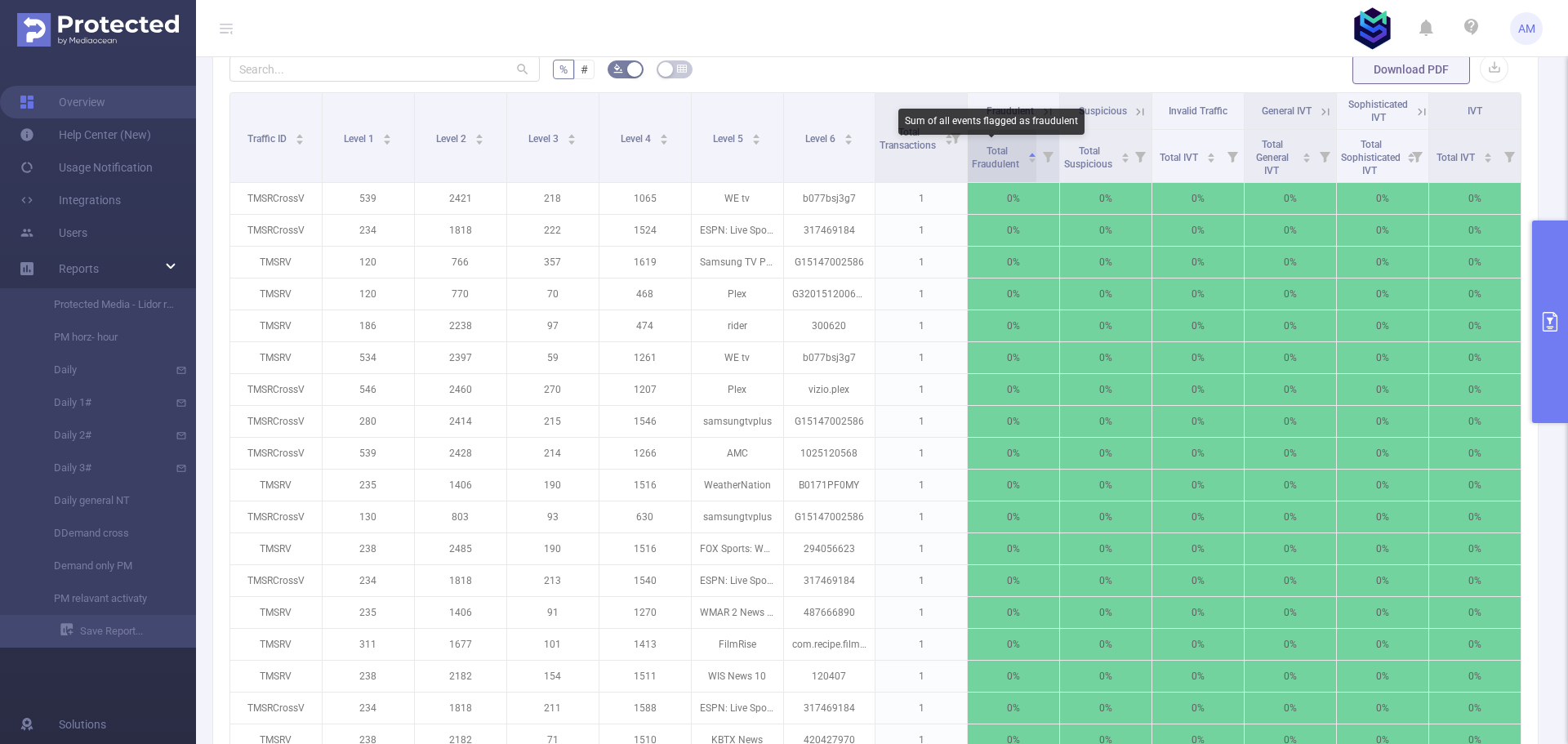
click at [985, 160] on span "Total Fraudulent" at bounding box center [996, 157] width 50 height 25
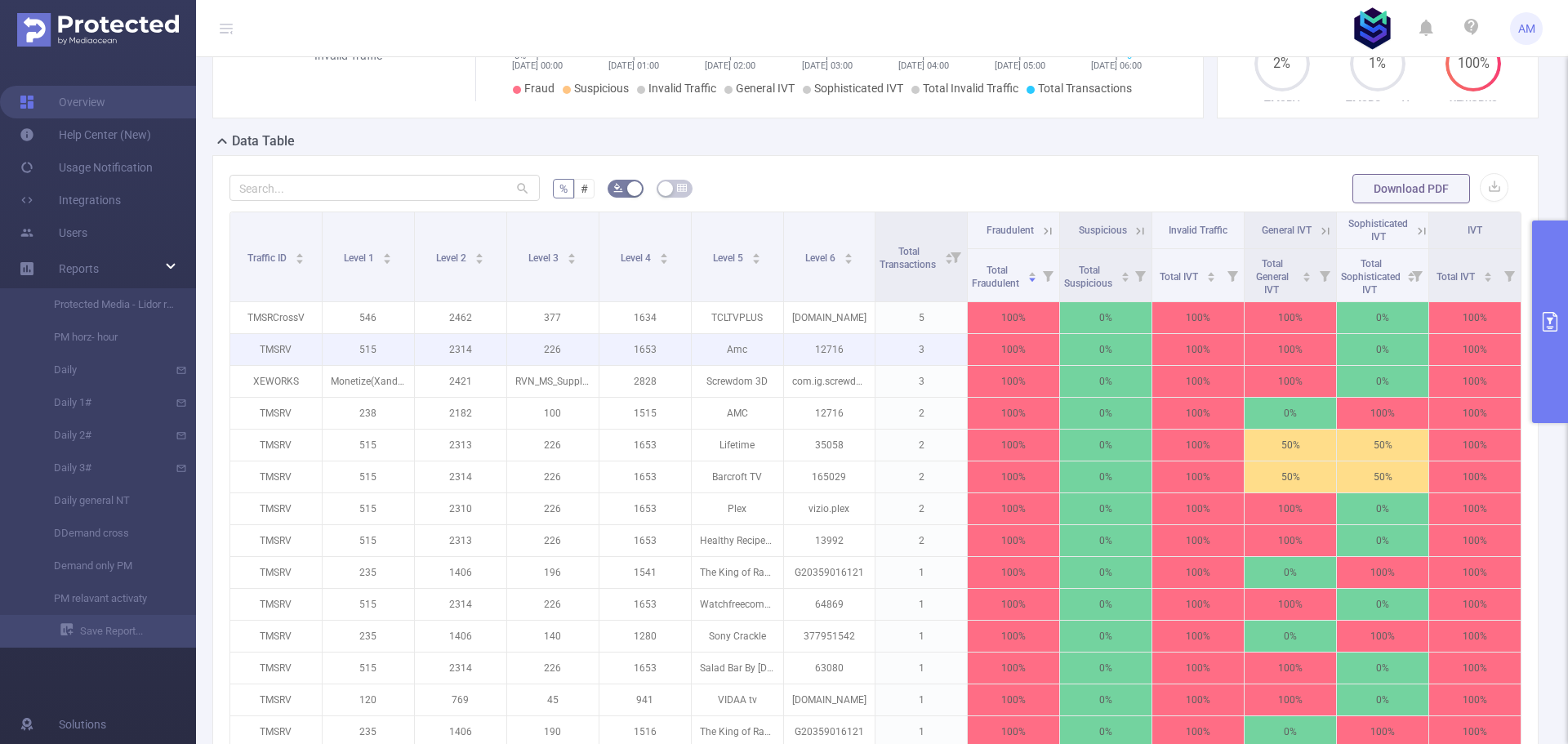
scroll to position [418, 0]
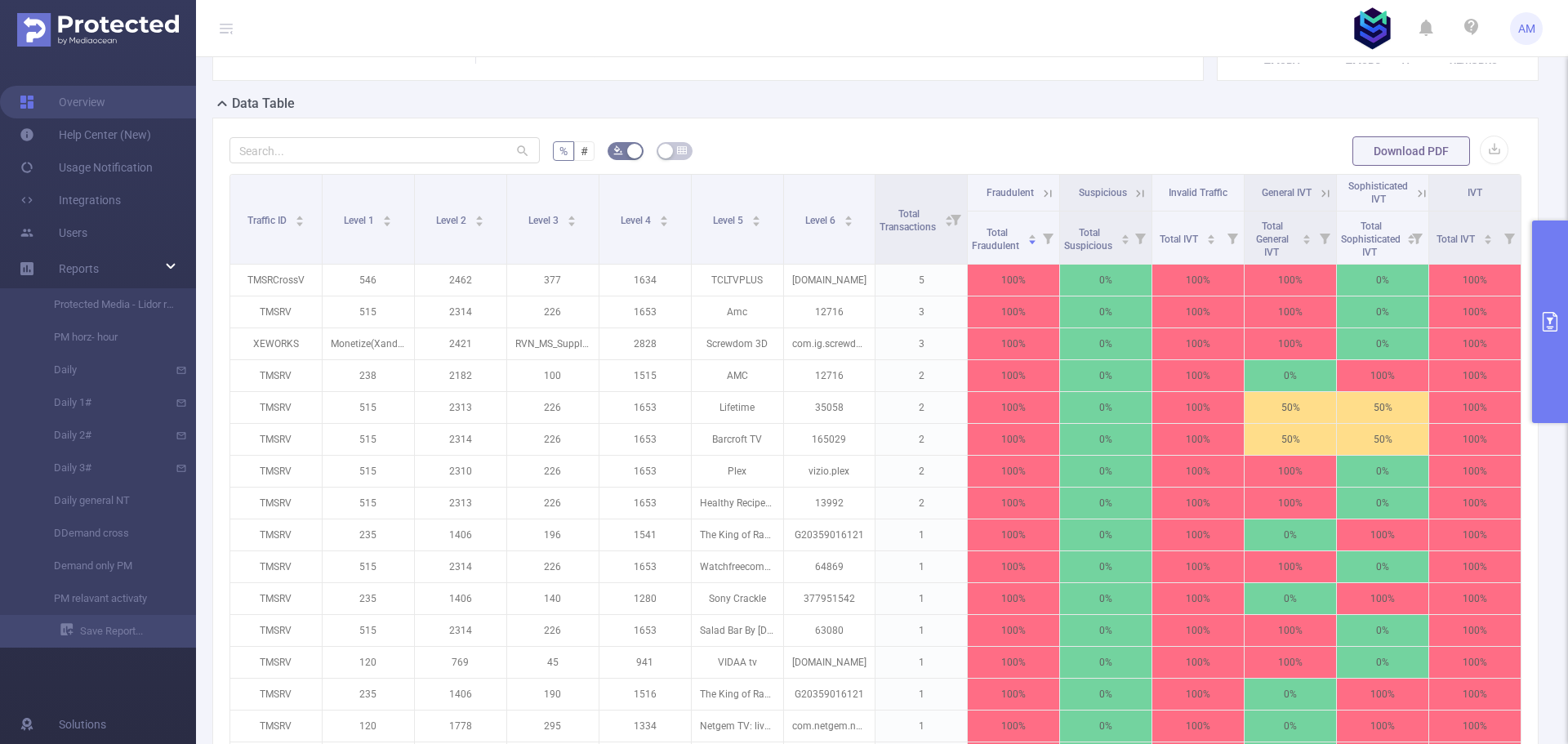
click at [1553, 282] on button "primary" at bounding box center [1550, 322] width 36 height 203
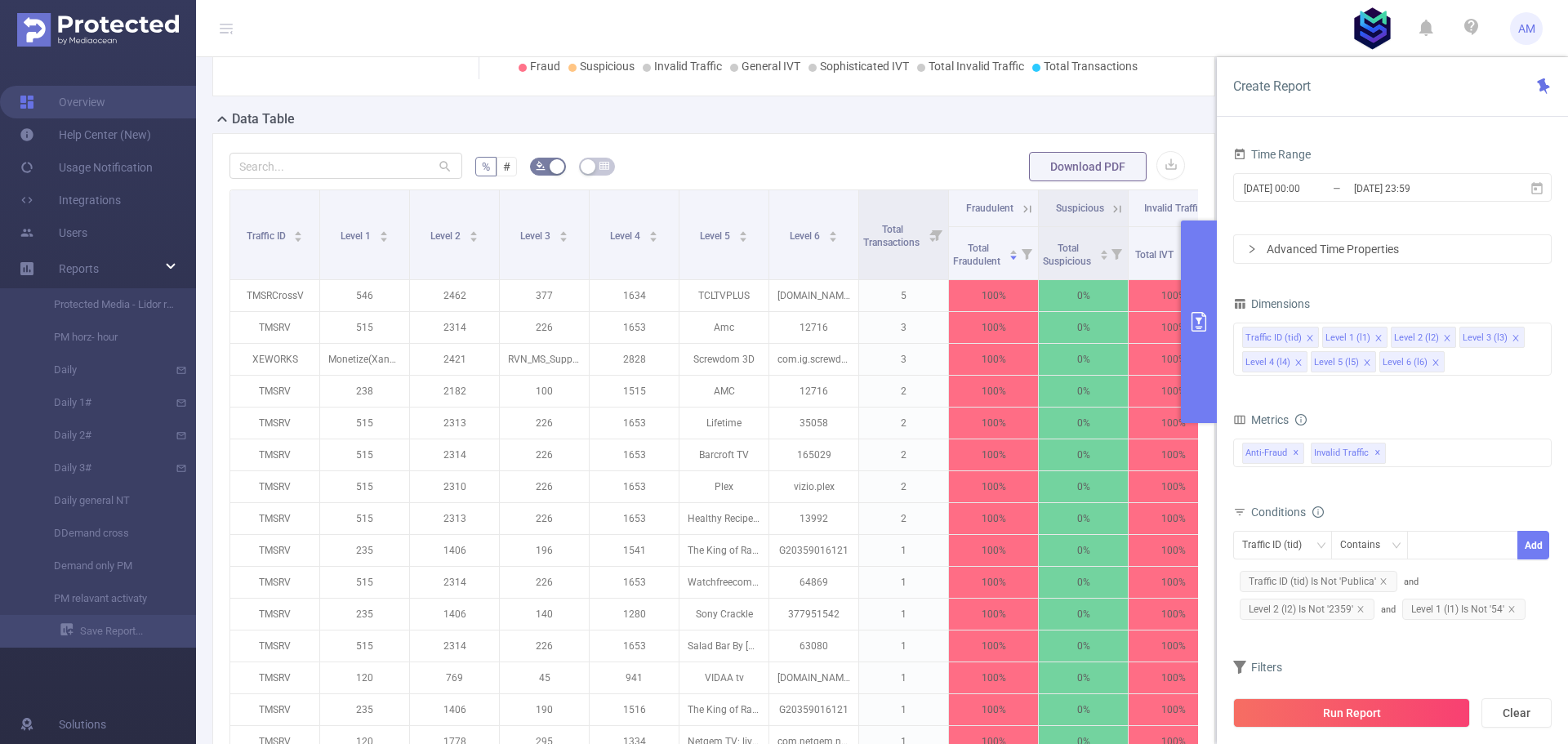
click at [1429, 249] on div "Advanced Time Properties" at bounding box center [1392, 249] width 317 height 28
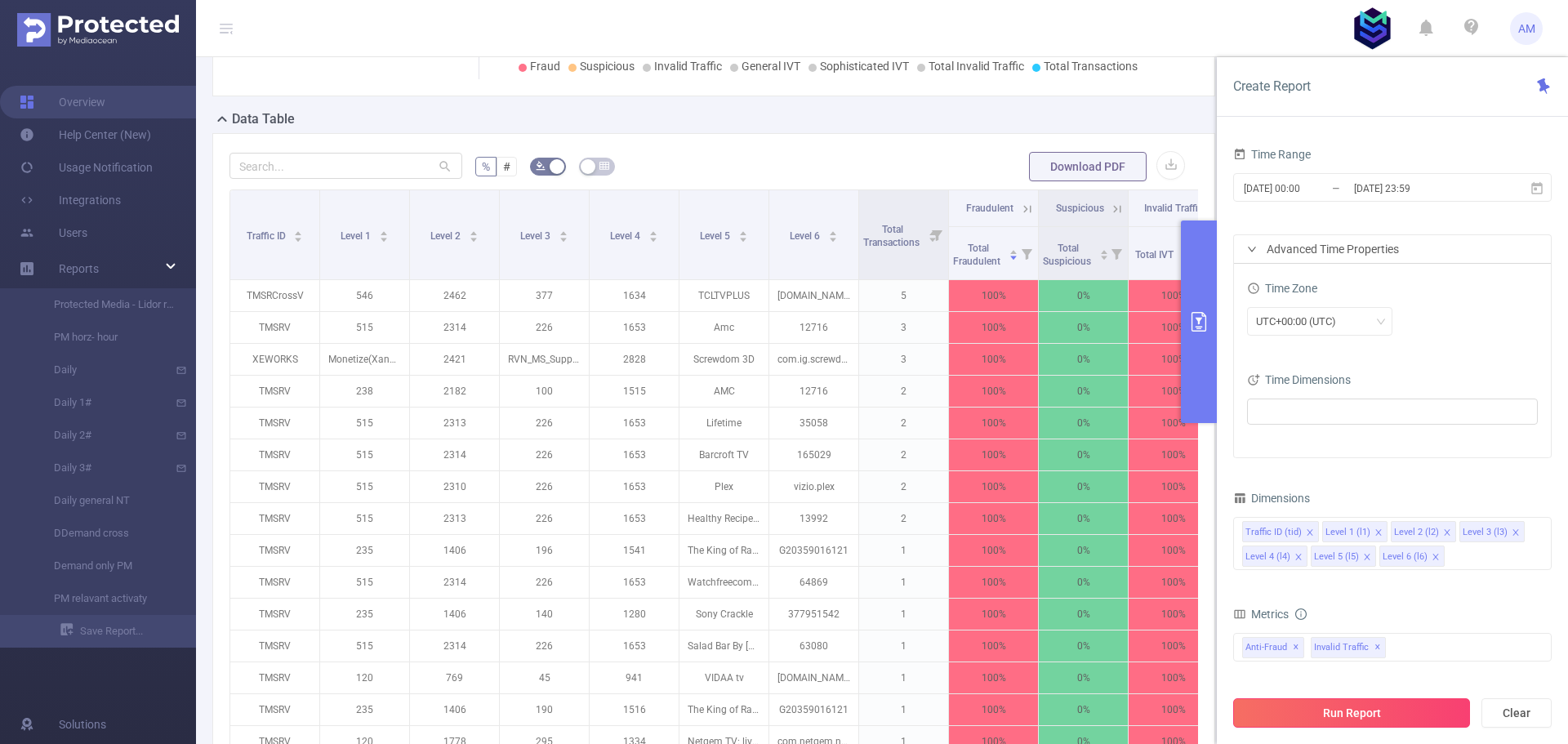
click at [1410, 714] on button "Run Report" at bounding box center [1351, 713] width 237 height 30
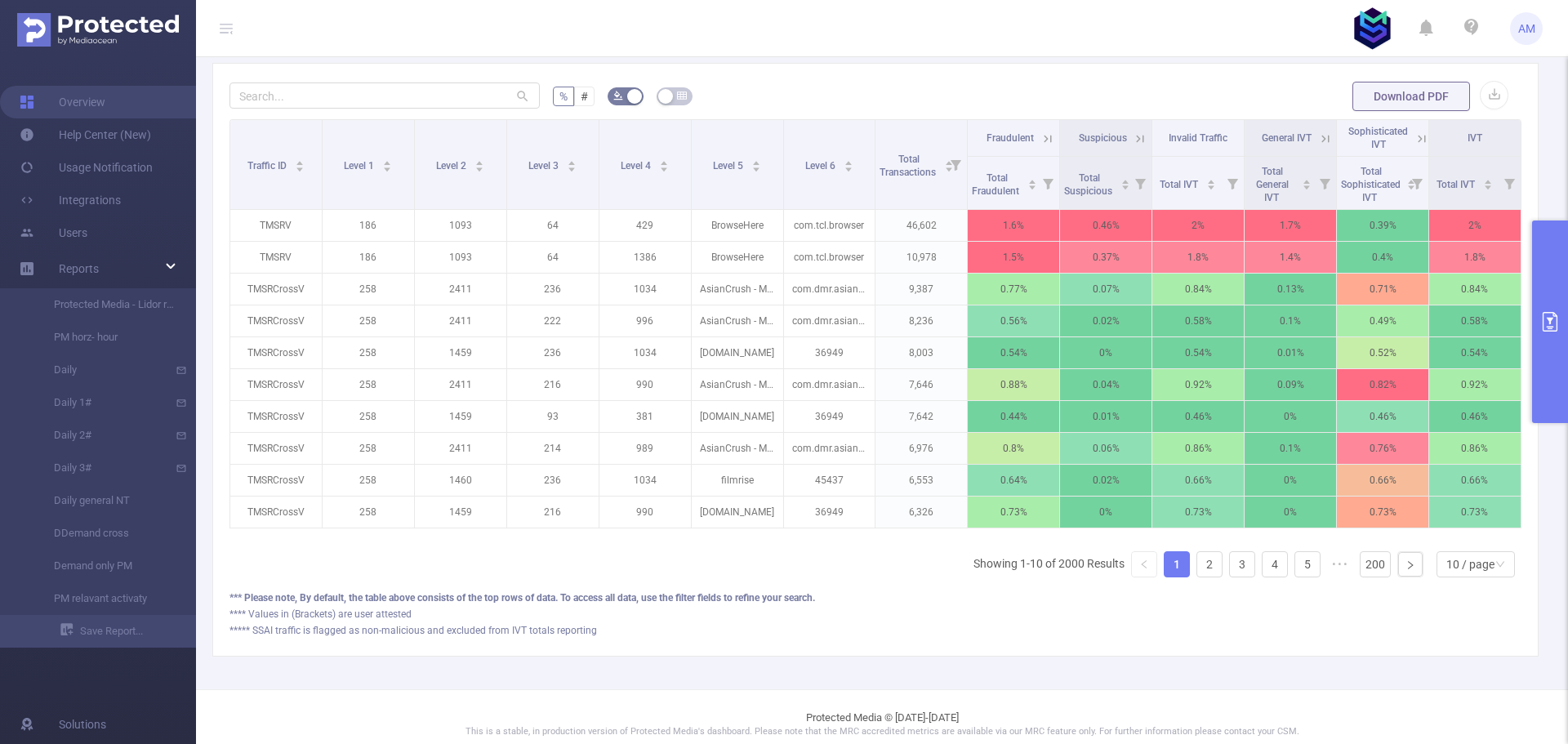
scroll to position [500, 0]
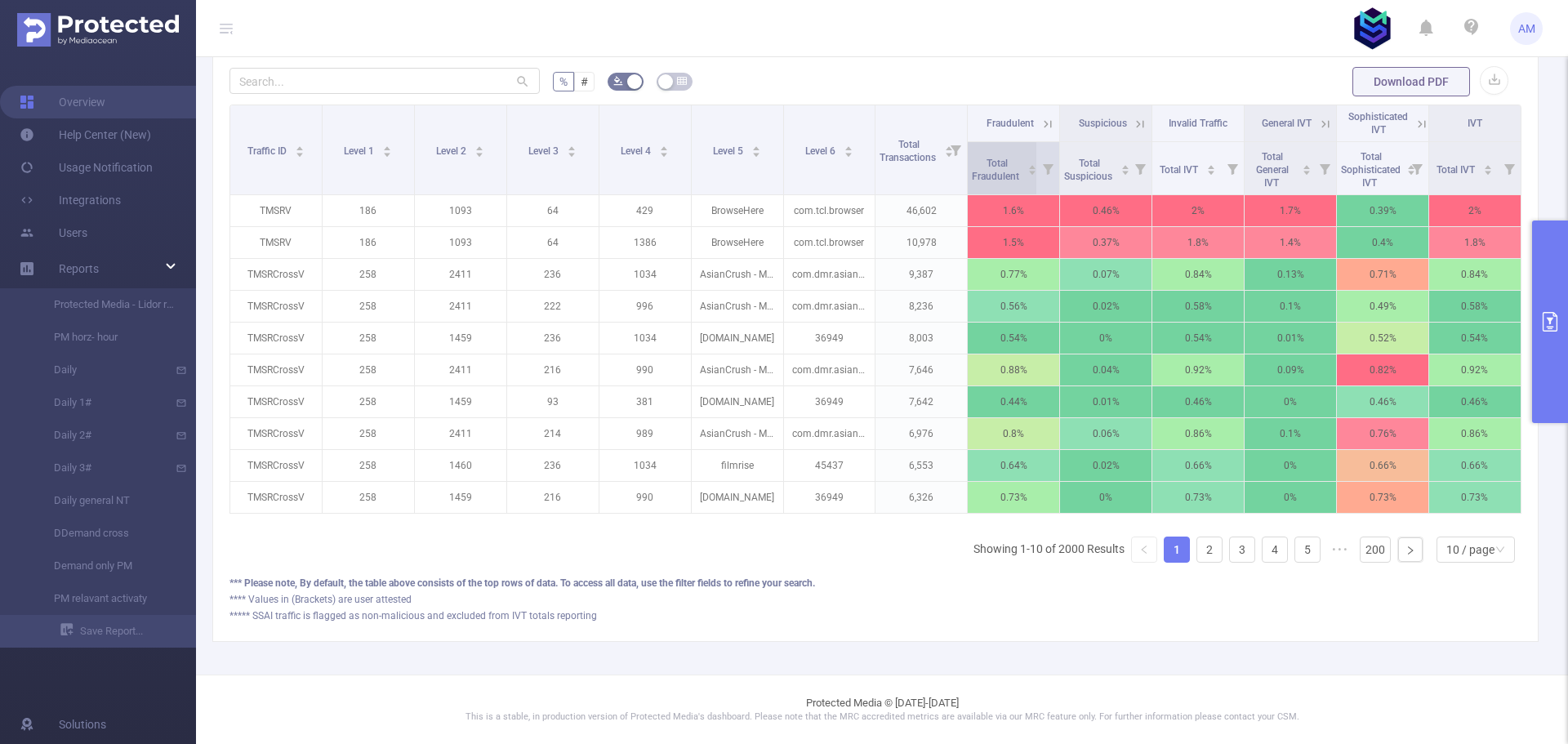
click at [981, 157] on span "Total Fraudulent" at bounding box center [996, 170] width 50 height 25
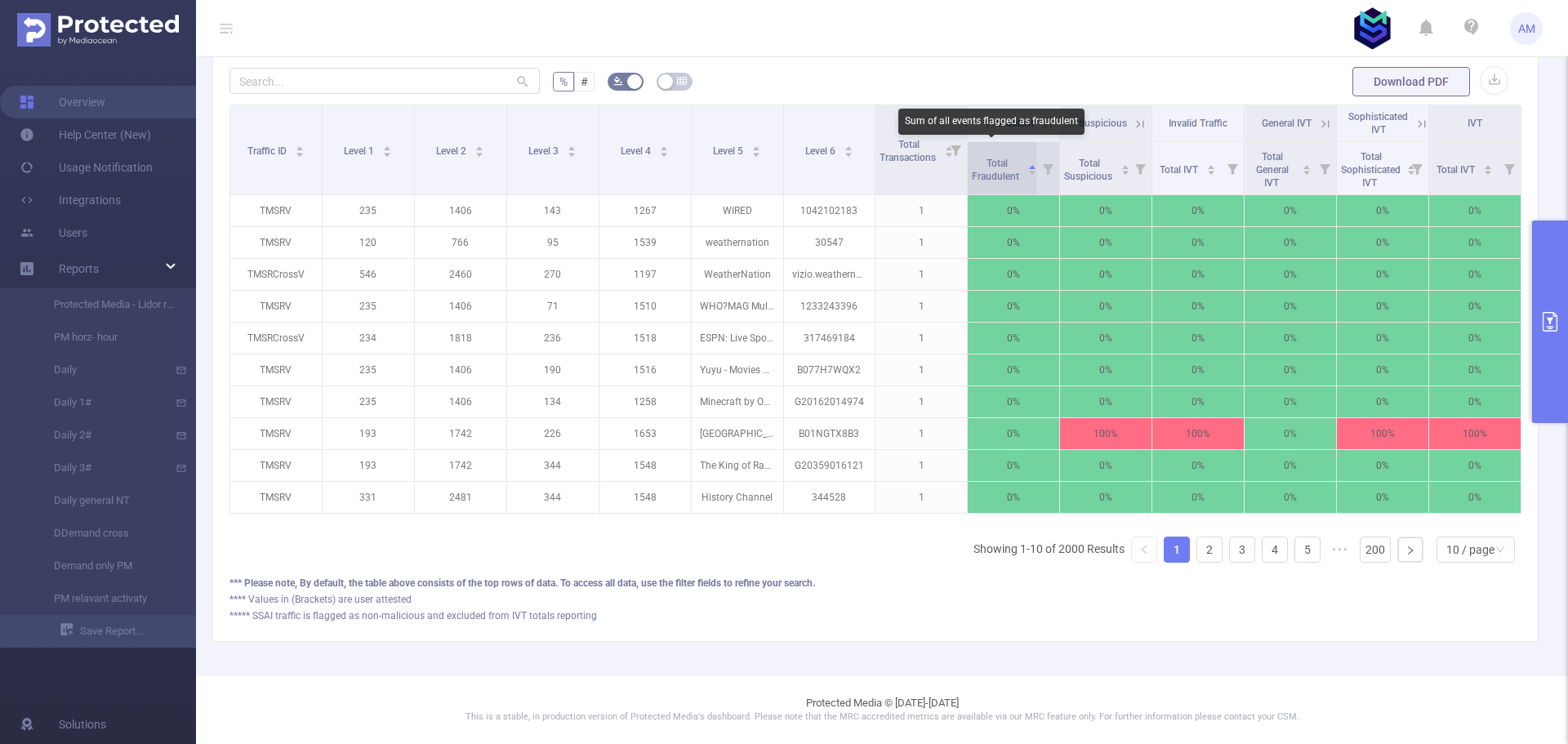
click at [981, 157] on span "Total Fraudulent" at bounding box center [996, 170] width 50 height 25
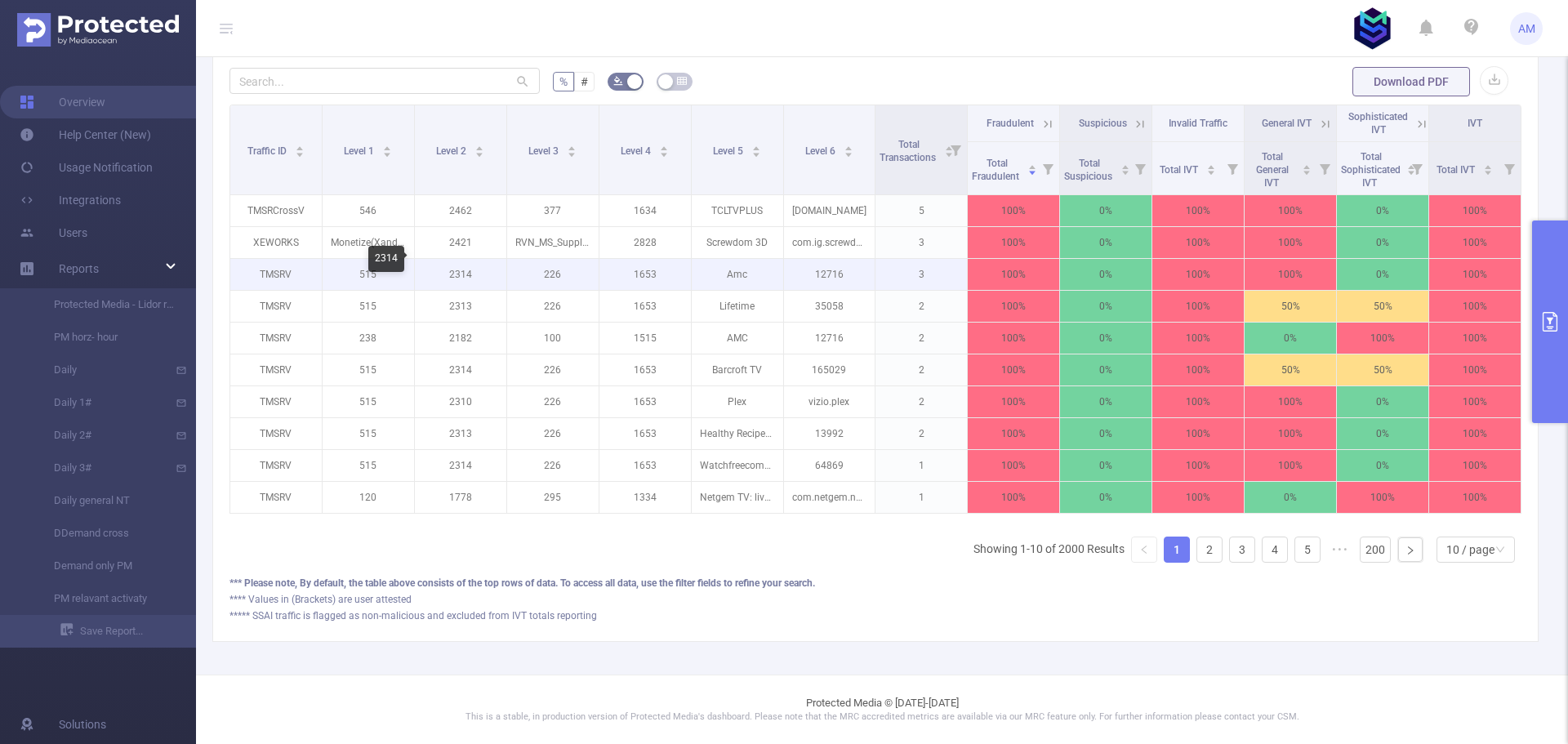
click at [455, 259] on p "2314" at bounding box center [461, 275] width 92 height 31
copy p "2314"
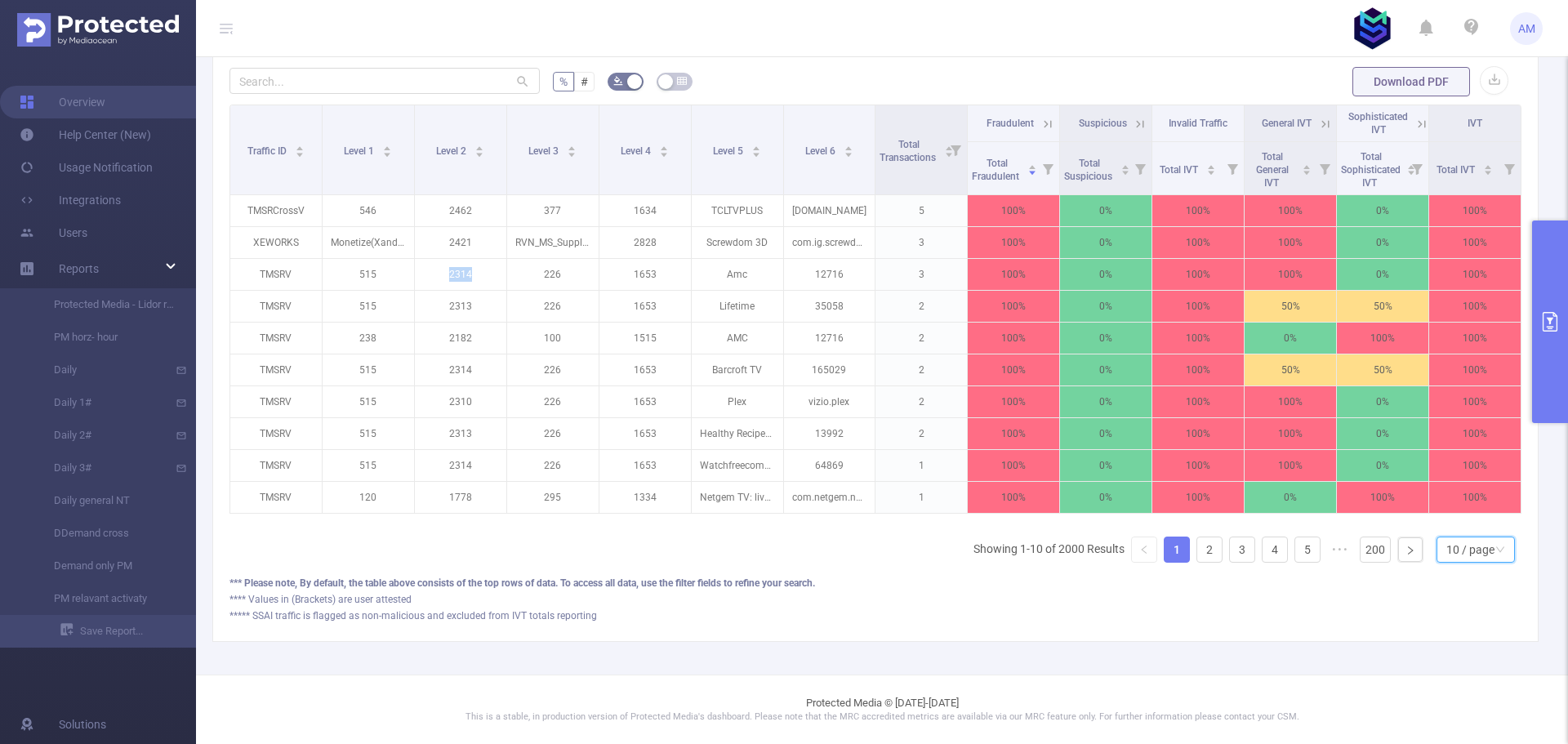
click at [1482, 547] on div "10 / page" at bounding box center [1475, 550] width 79 height 26
click at [1461, 519] on li "50 / page" at bounding box center [1462, 532] width 79 height 26
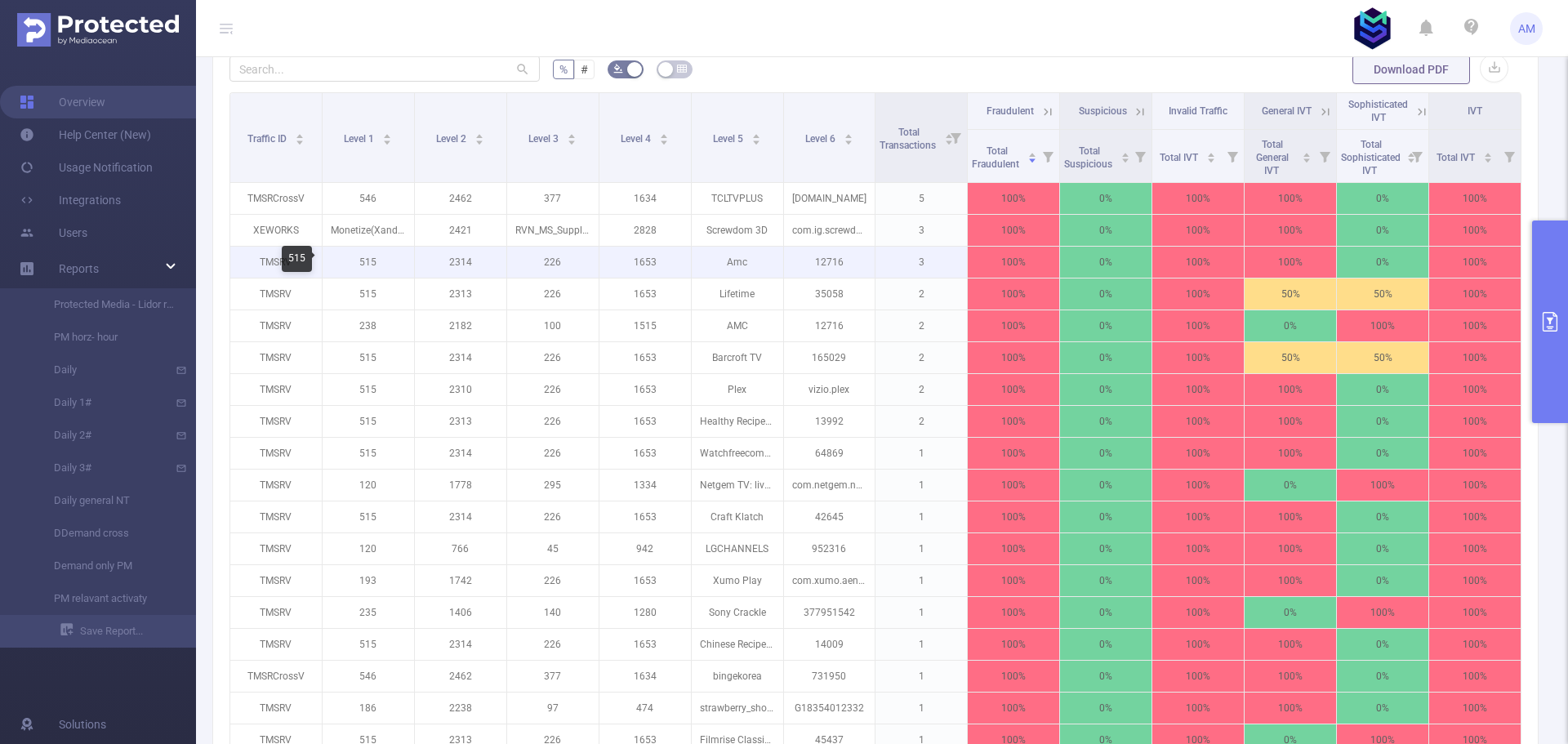
click at [370, 262] on p "515" at bounding box center [368, 262] width 92 height 31
copy p "515"
click at [554, 257] on p "226" at bounding box center [553, 262] width 92 height 31
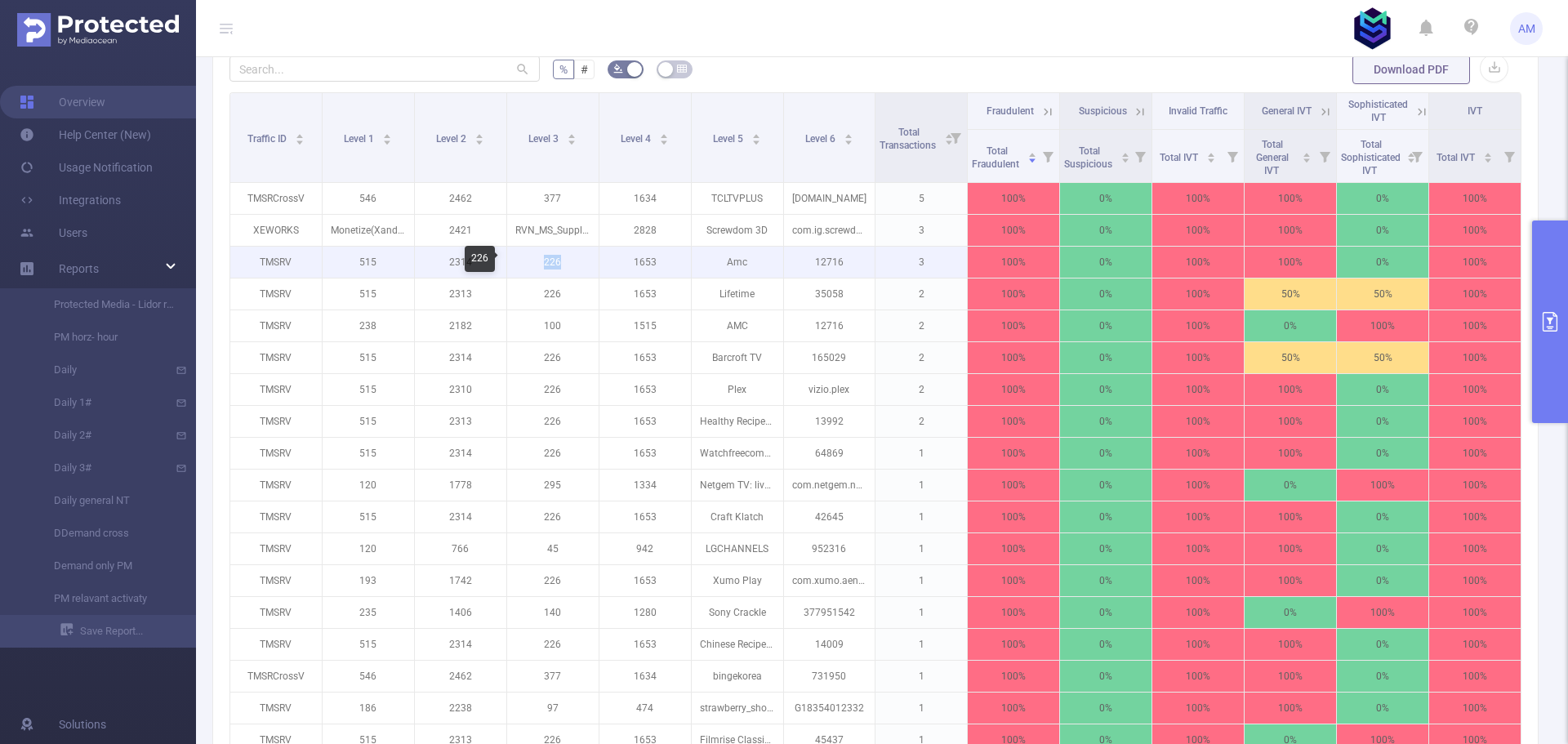
copy p "226"
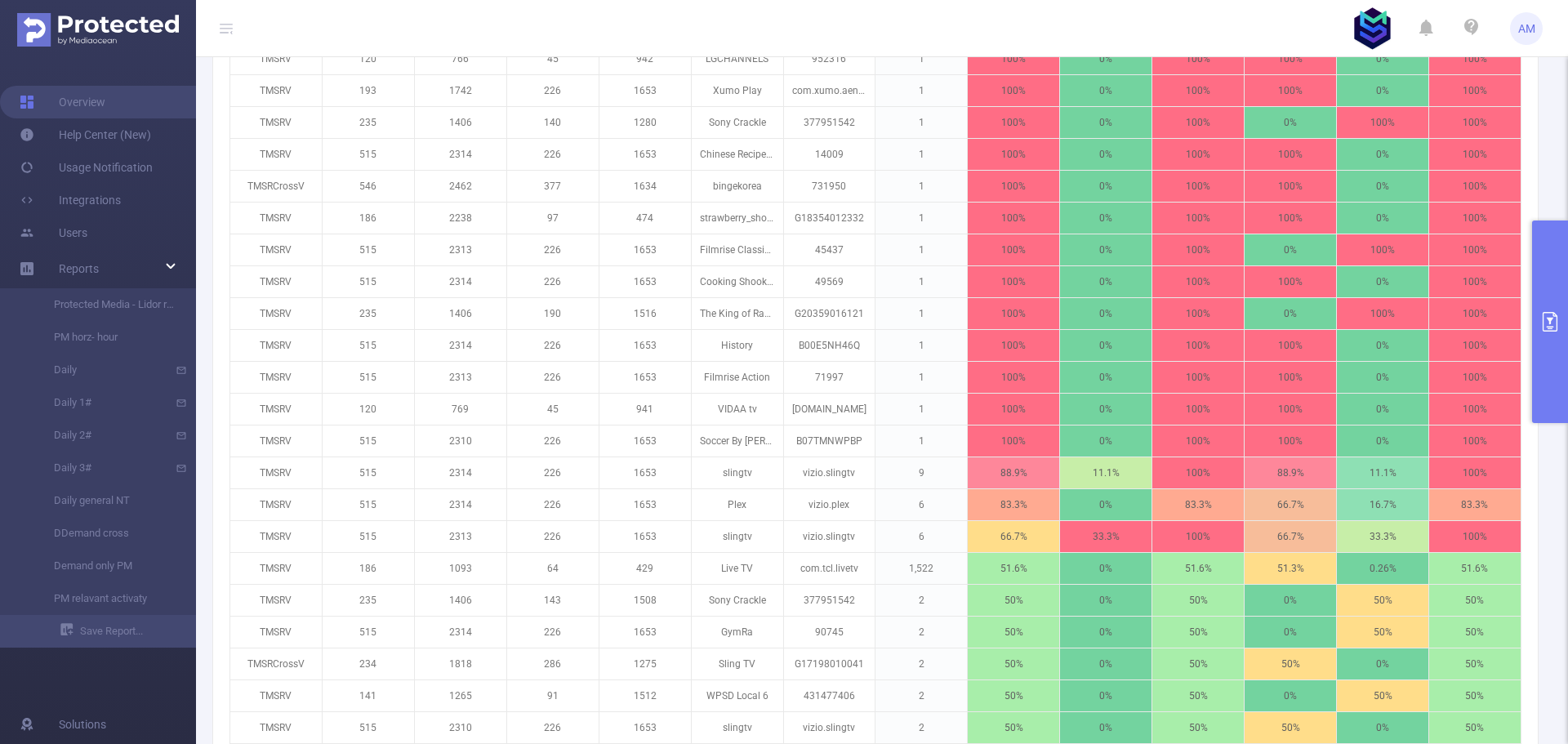
scroll to position [1071, 0]
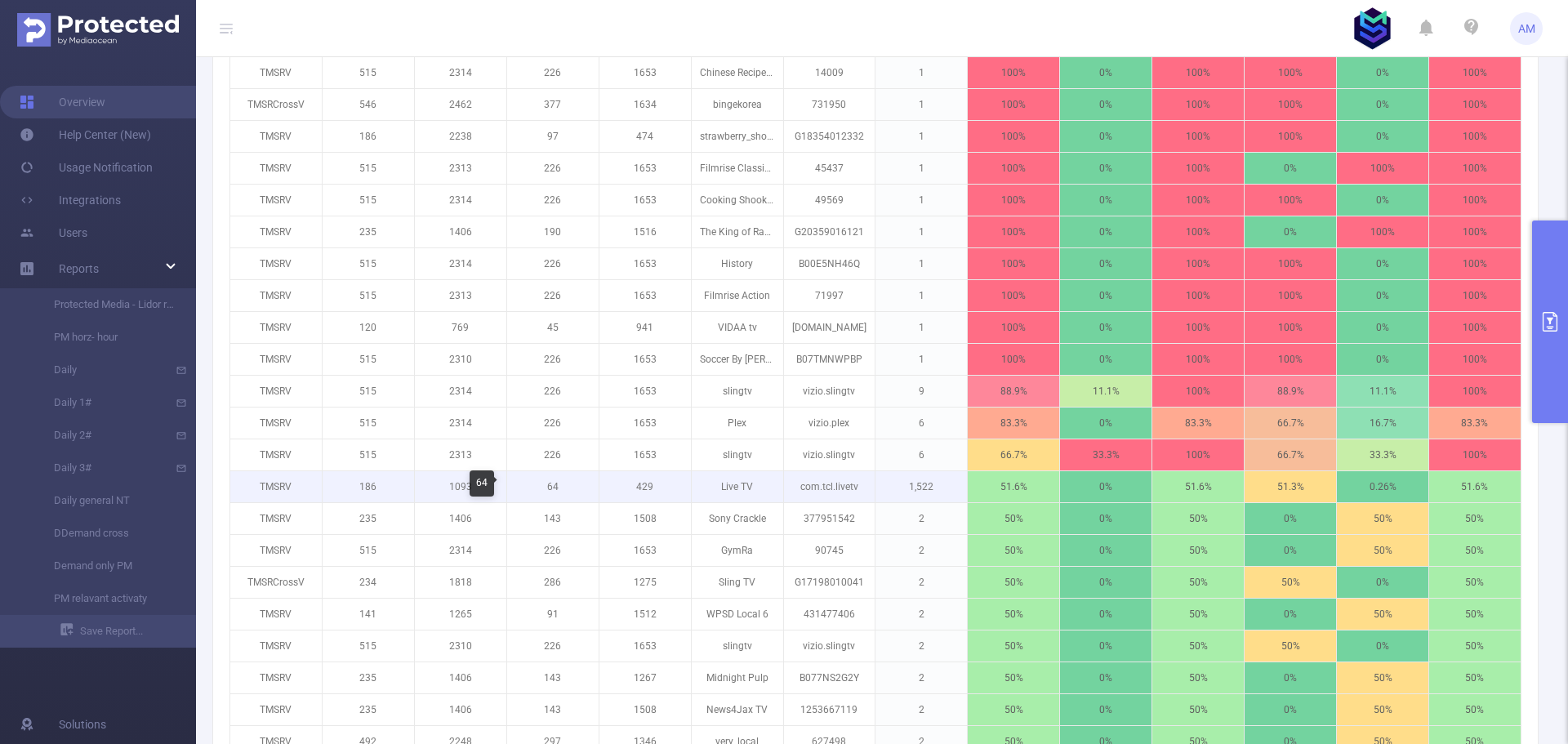
click at [550, 485] on p "64" at bounding box center [553, 486] width 92 height 31
copy p "64"
